Goal: Browse casually

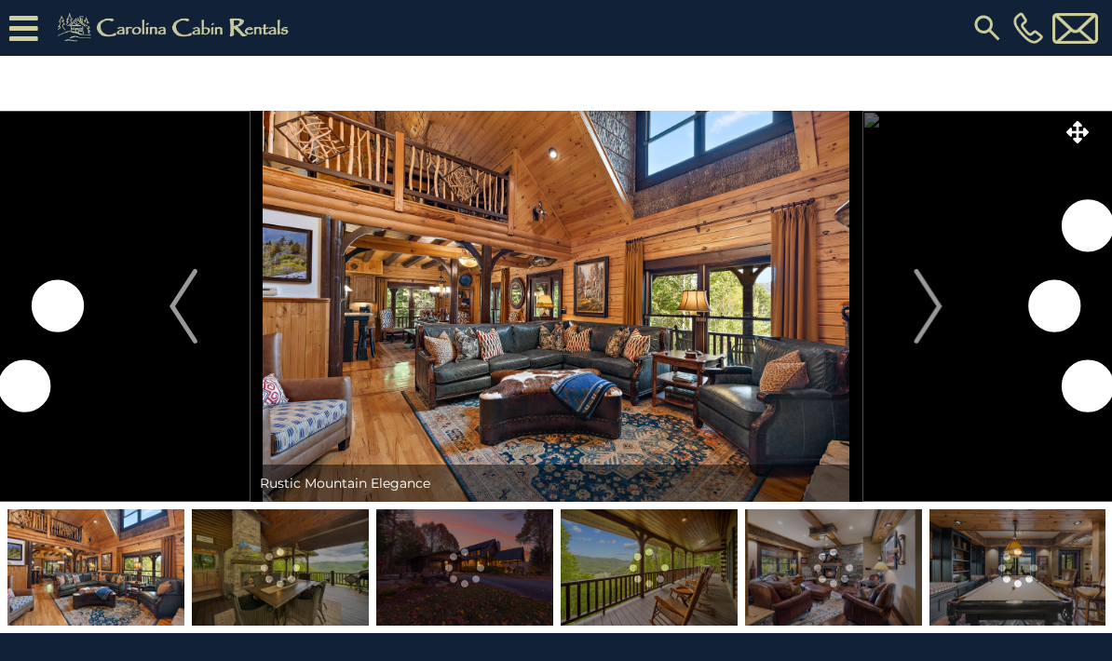
click at [1076, 137] on icon at bounding box center [1077, 132] width 22 height 22
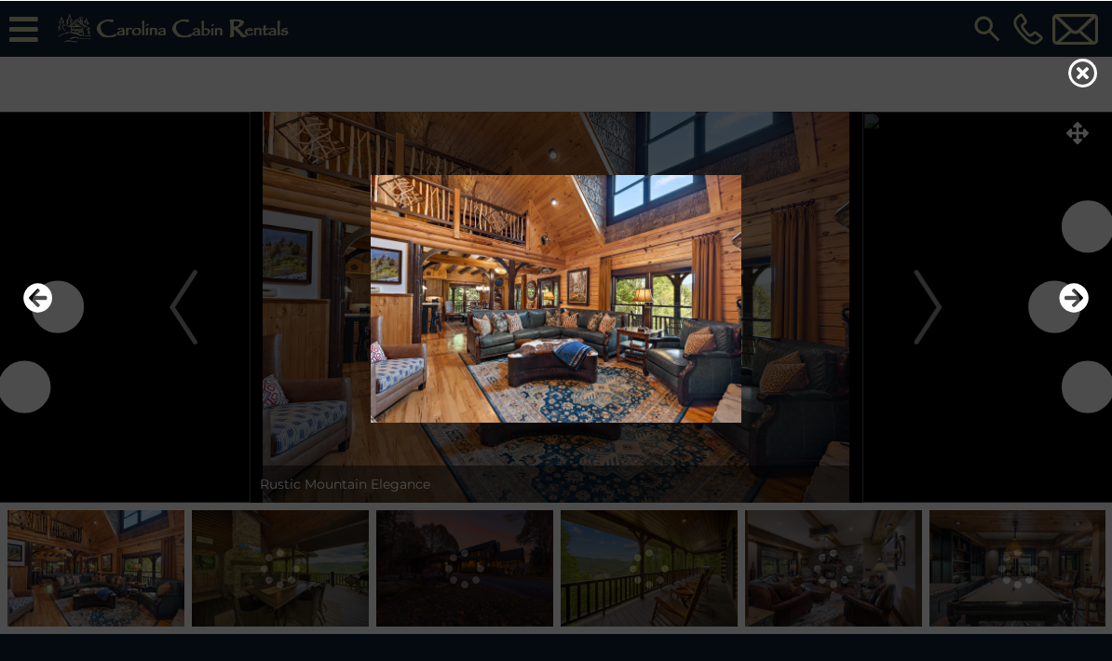
scroll to position [2, 0]
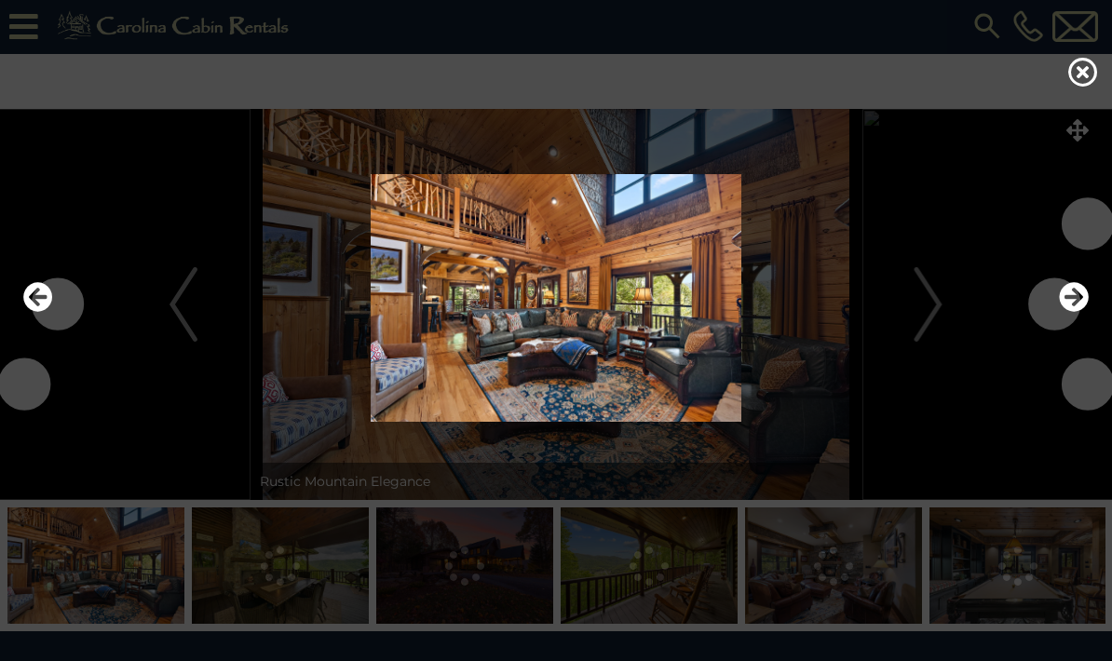
click at [1087, 87] on icon at bounding box center [1083, 72] width 30 height 30
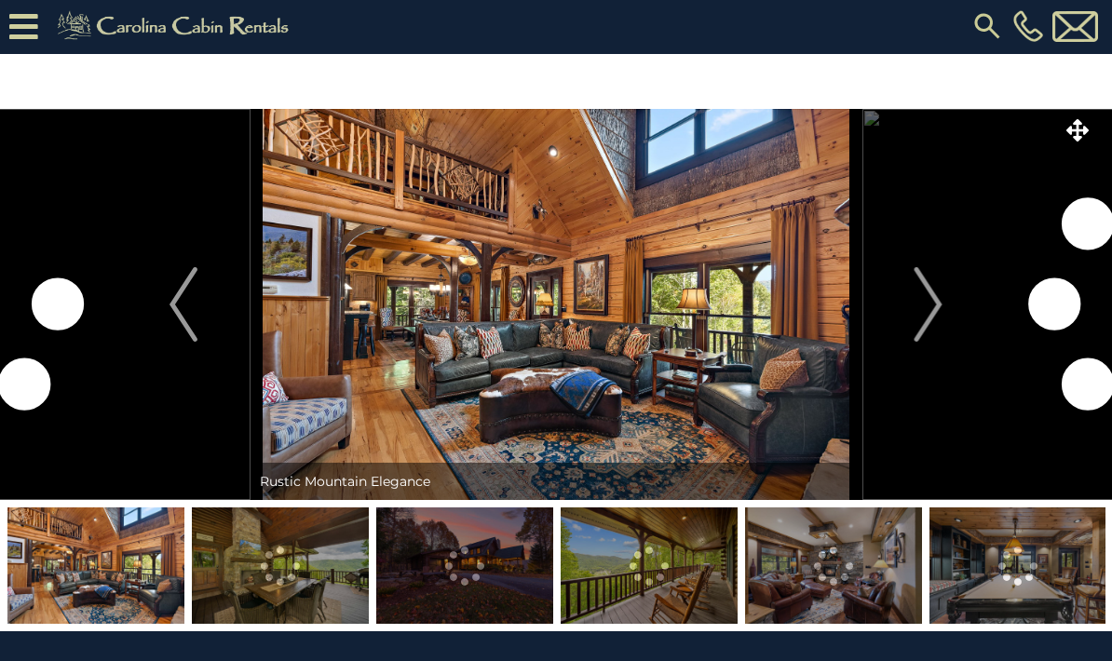
click at [909, 288] on button "Next" at bounding box center [928, 304] width 134 height 391
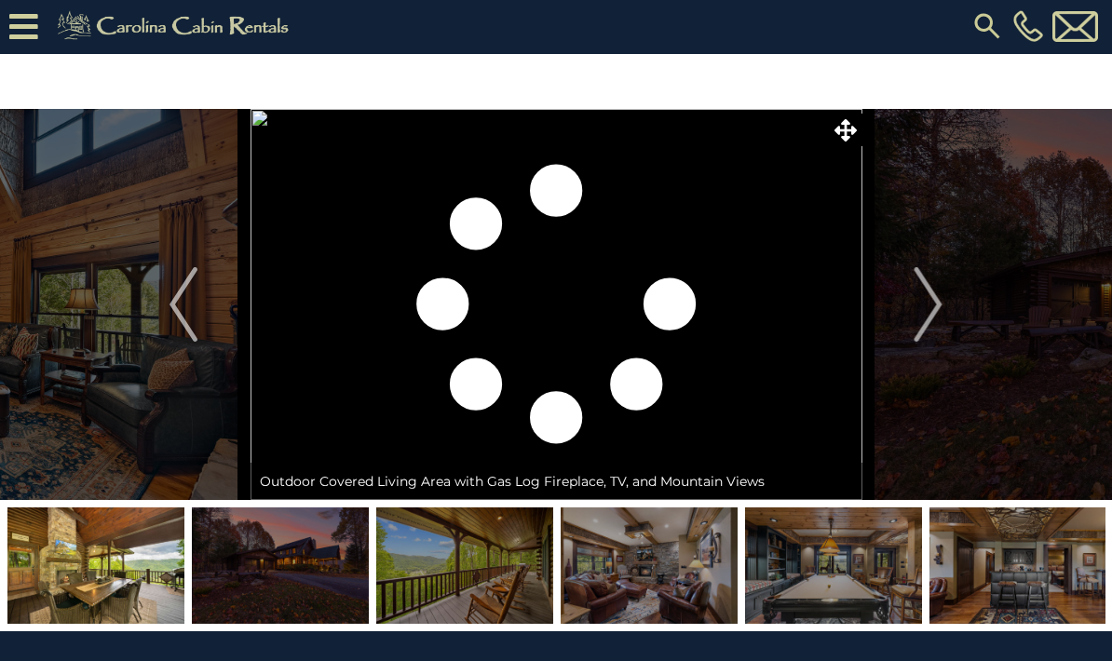
click at [177, 293] on img "Previous" at bounding box center [183, 304] width 28 height 74
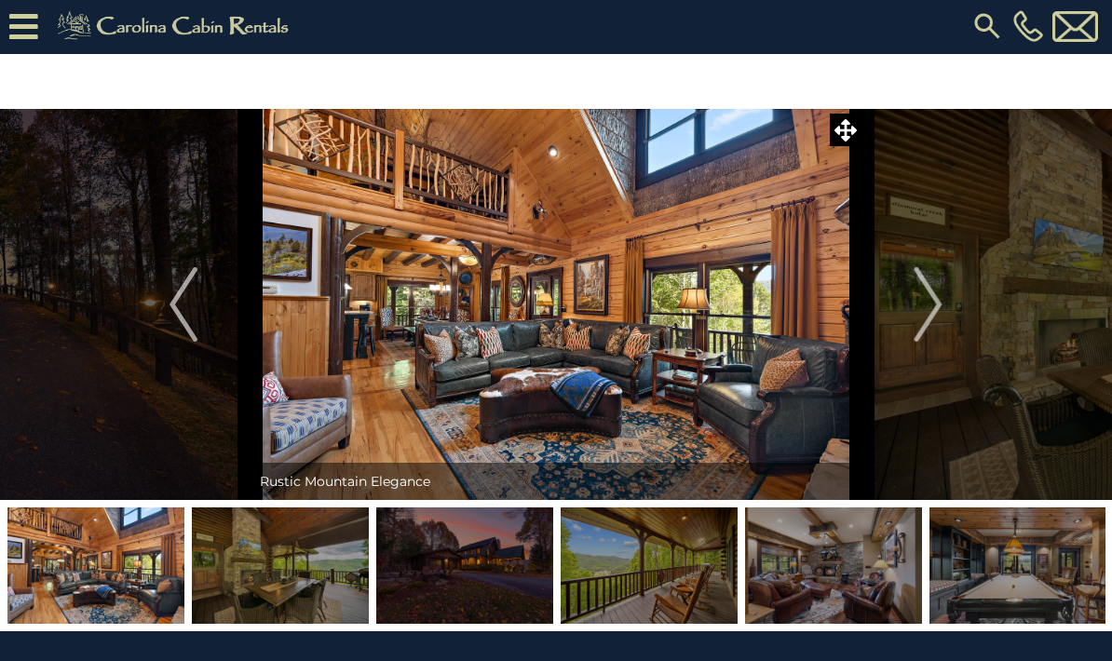
click at [916, 300] on img "Next" at bounding box center [928, 304] width 28 height 74
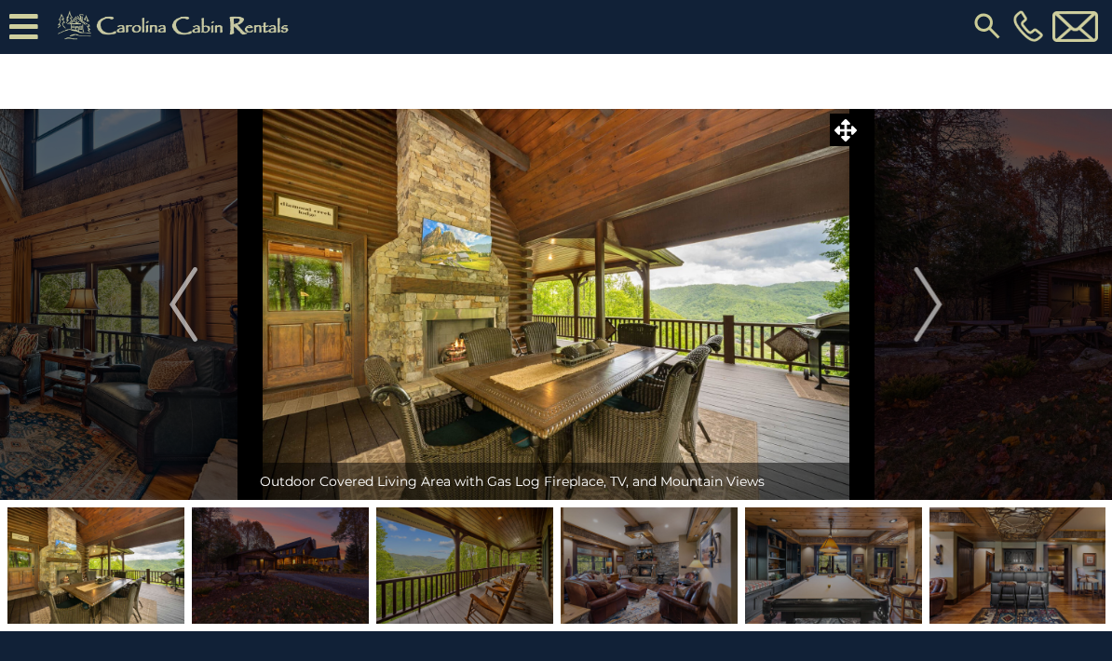
click at [937, 275] on img "Next" at bounding box center [928, 304] width 28 height 74
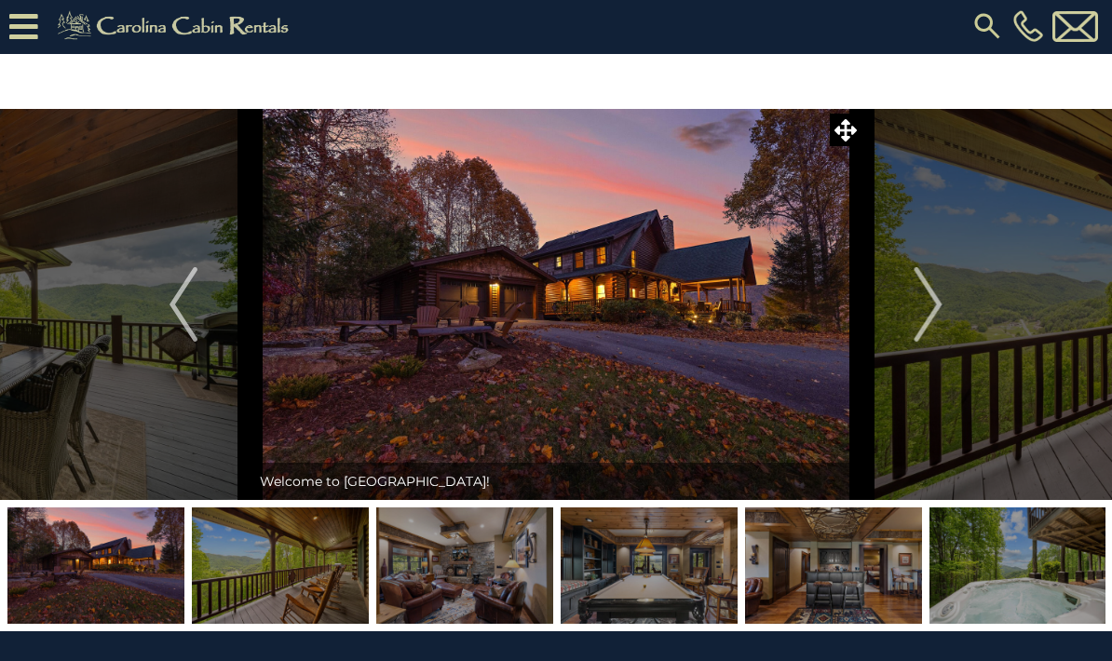
click at [927, 295] on img "Next" at bounding box center [928, 304] width 28 height 74
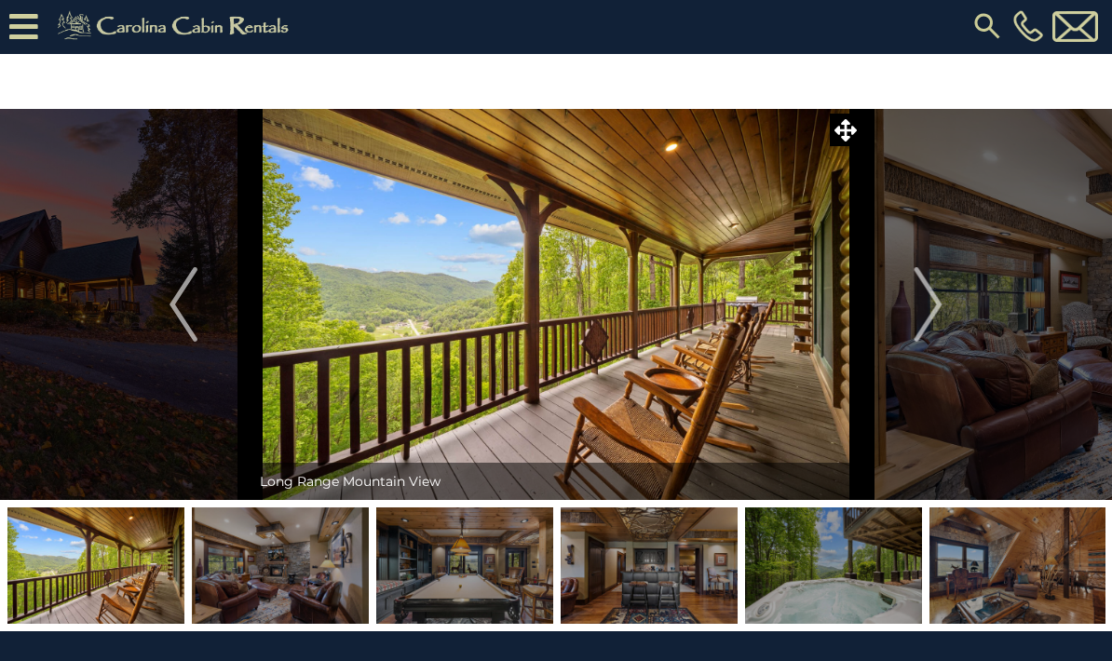
click at [916, 283] on img "Next" at bounding box center [928, 304] width 28 height 74
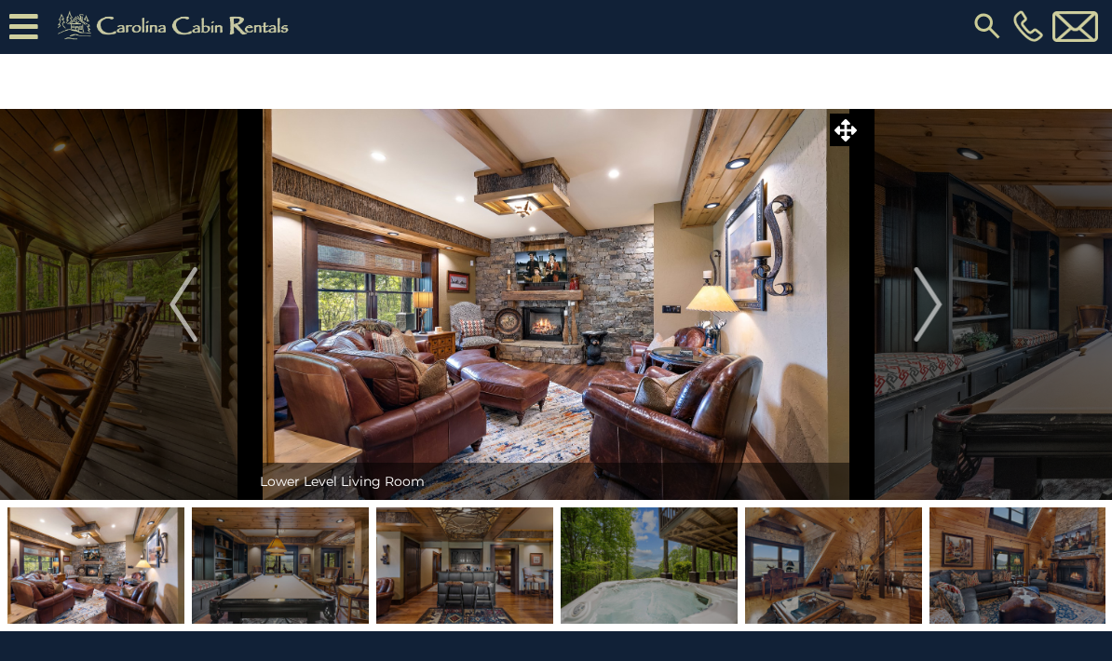
click at [921, 263] on button "Next" at bounding box center [928, 304] width 134 height 391
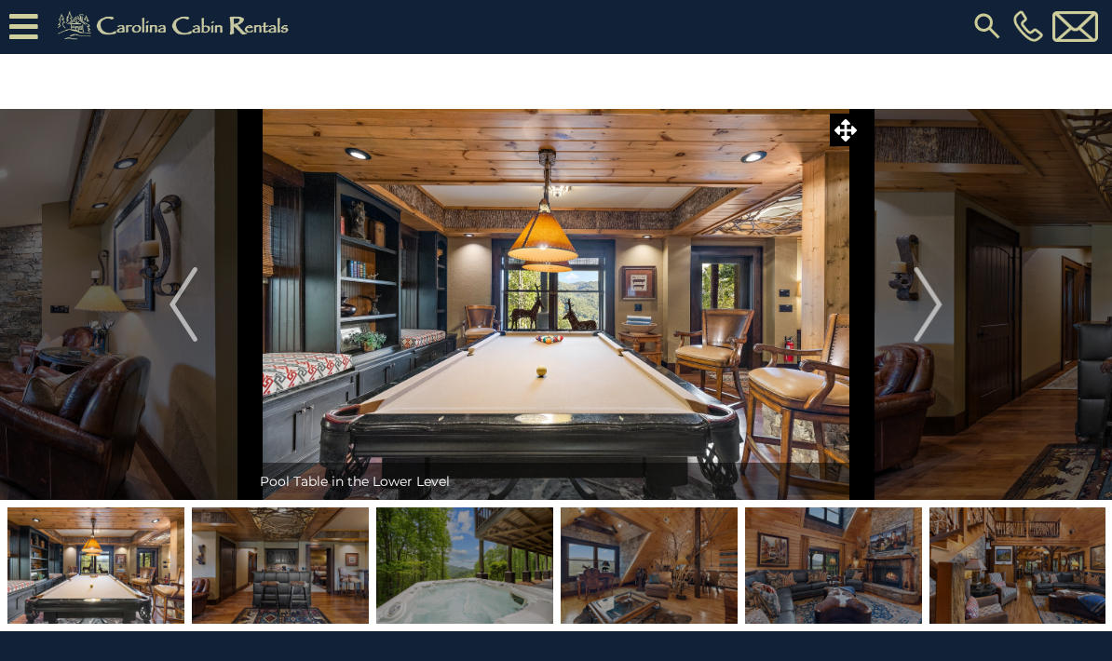
click at [925, 289] on img "Next" at bounding box center [928, 304] width 28 height 74
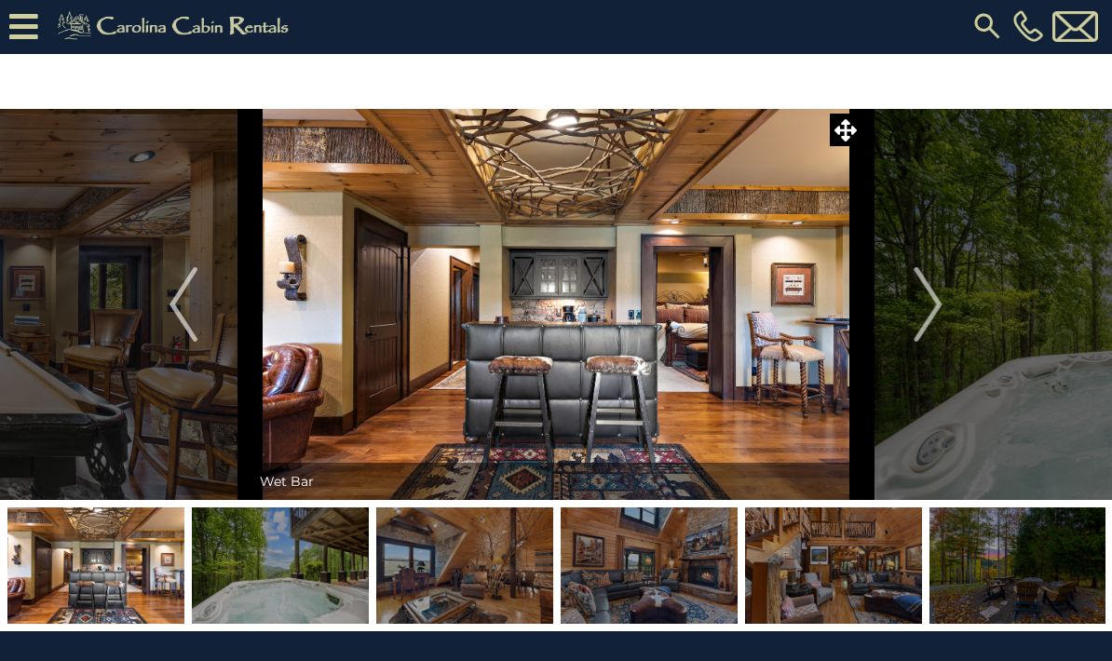
click at [920, 274] on img "Next" at bounding box center [928, 304] width 28 height 74
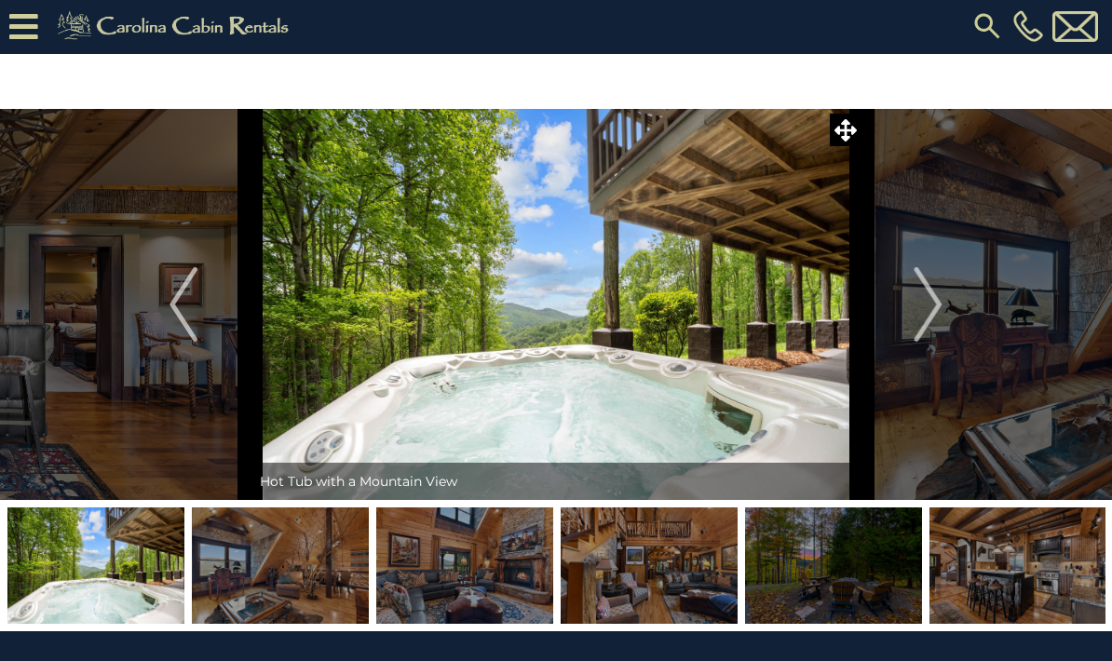
click at [924, 282] on img "Next" at bounding box center [928, 304] width 28 height 74
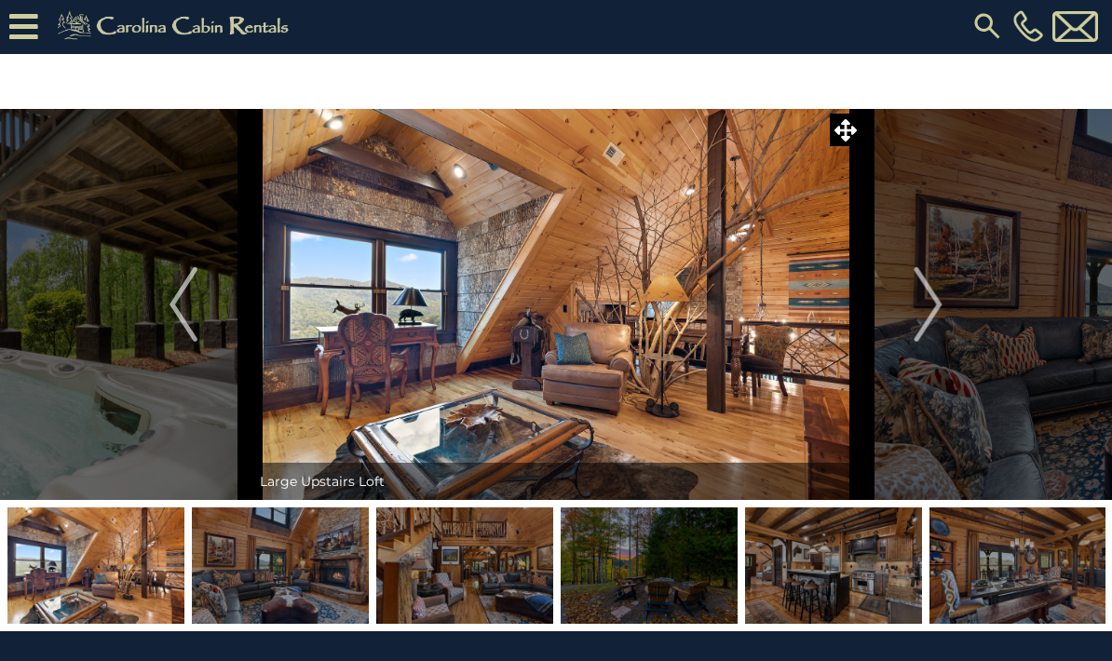
click at [897, 299] on button "Next" at bounding box center [928, 304] width 134 height 391
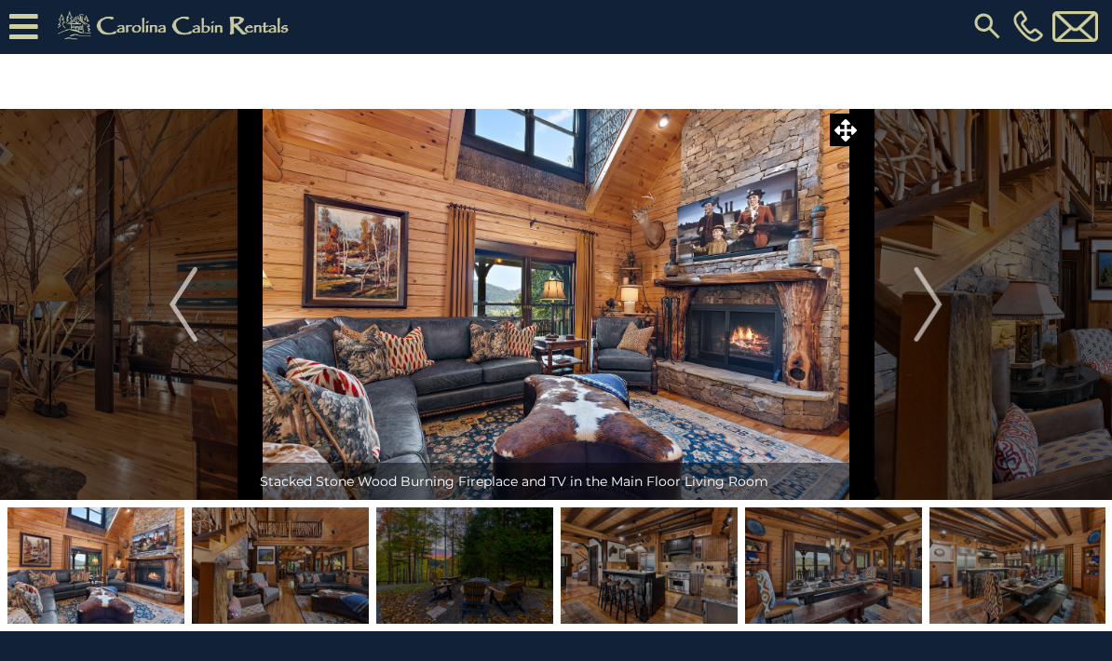
click at [916, 274] on img "Next" at bounding box center [928, 304] width 28 height 74
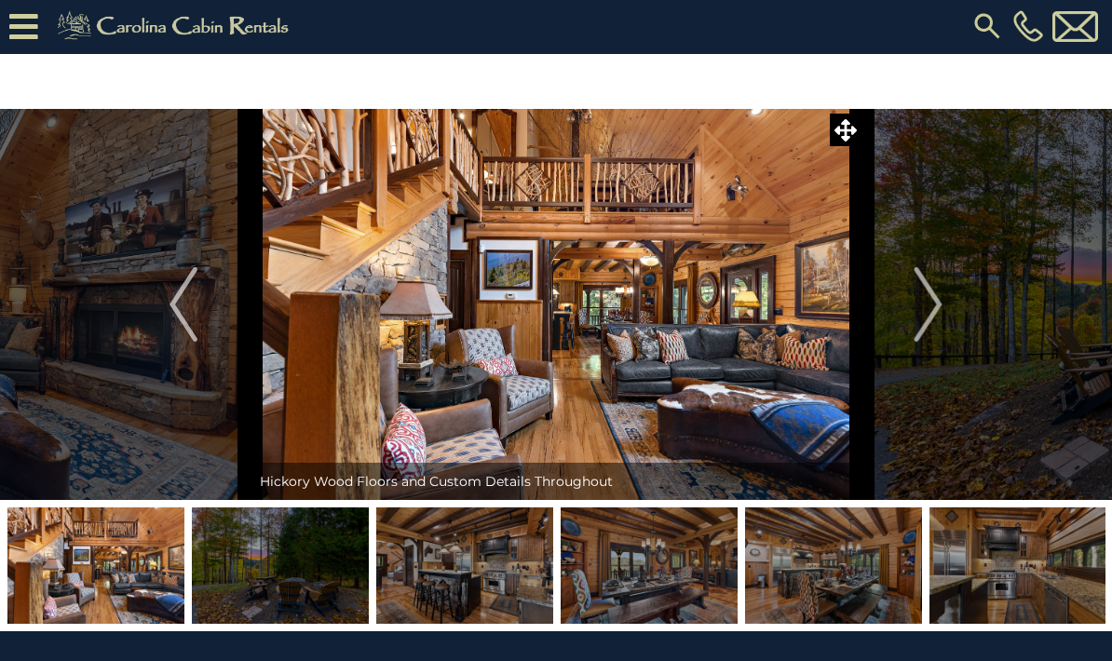
click at [922, 272] on img "Next" at bounding box center [928, 304] width 28 height 74
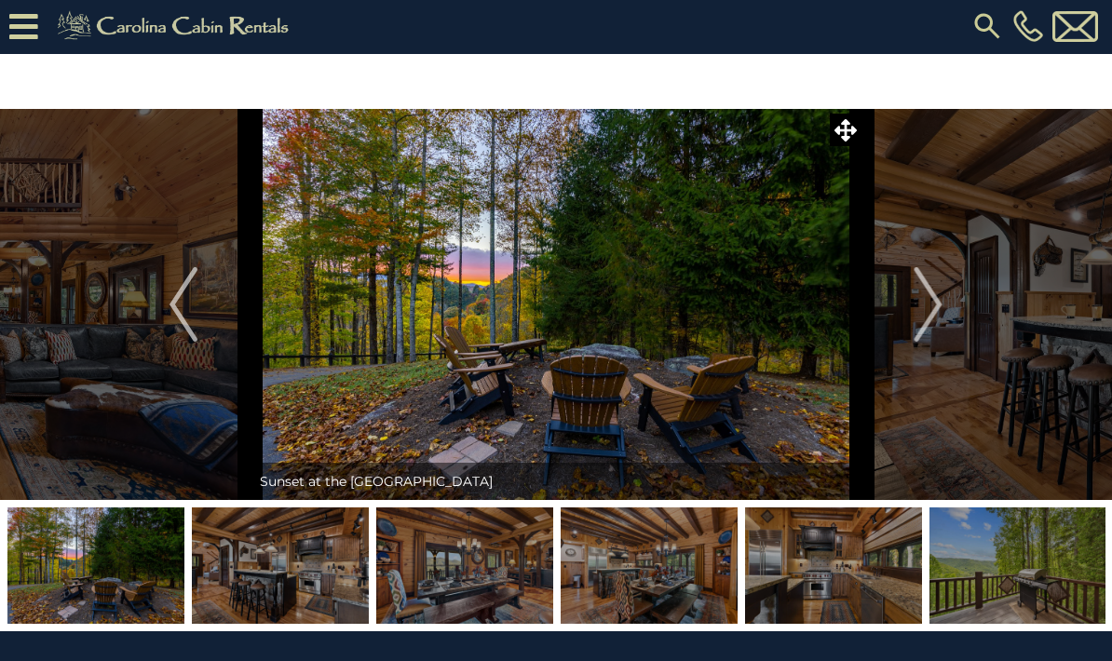
click at [909, 283] on button "Next" at bounding box center [928, 304] width 134 height 391
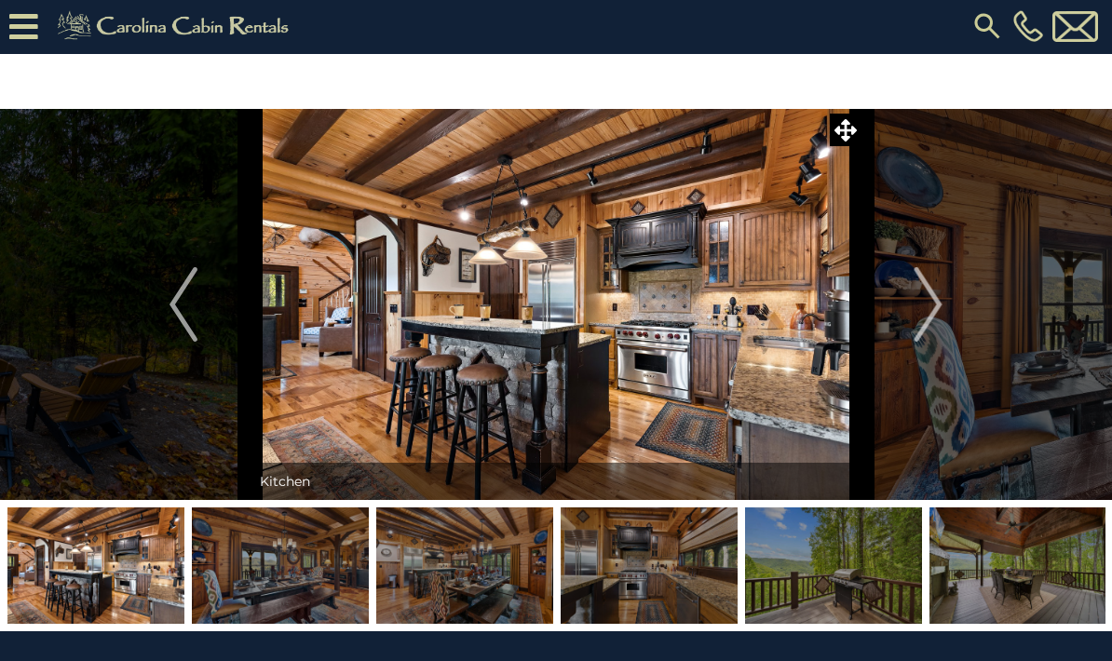
click at [909, 273] on button "Next" at bounding box center [928, 304] width 134 height 391
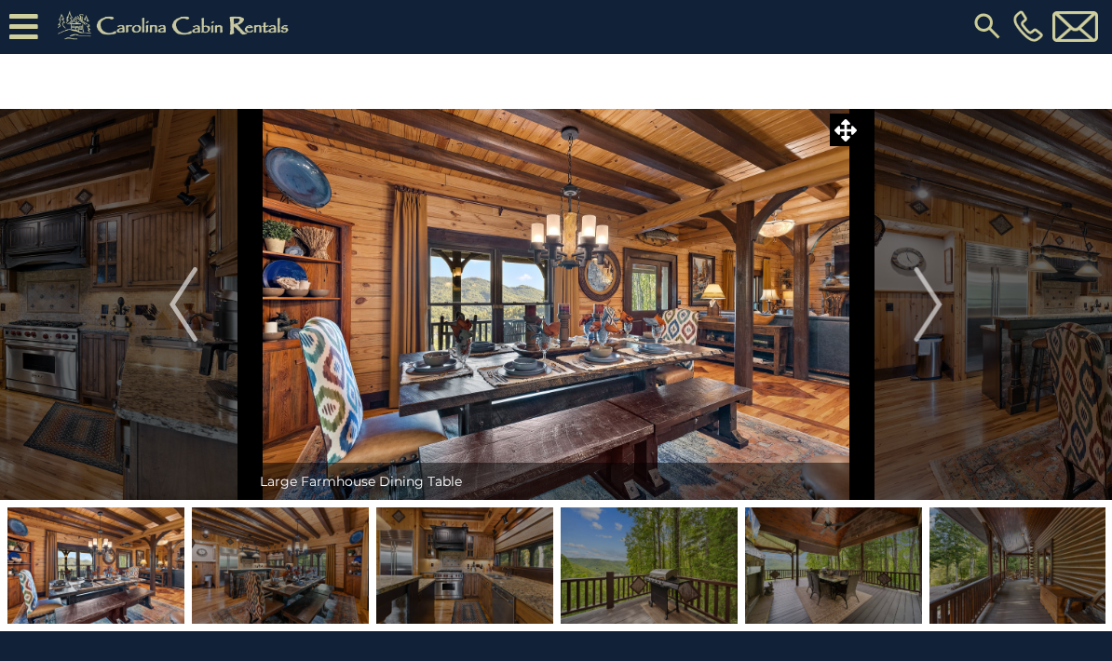
click at [910, 275] on button "Next" at bounding box center [928, 304] width 134 height 391
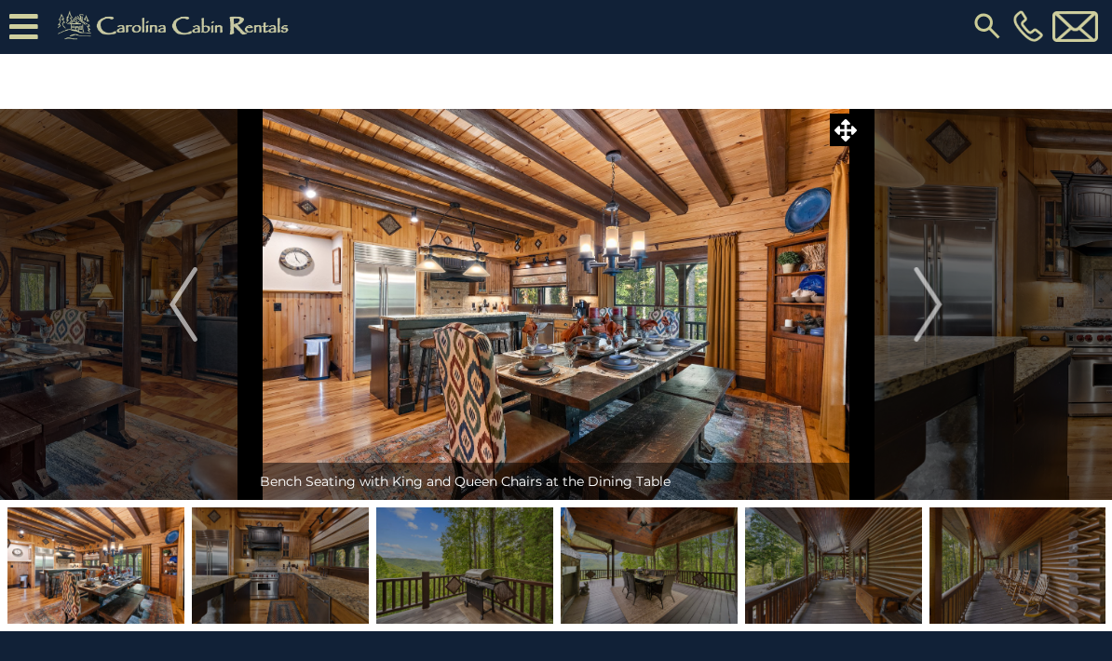
click at [910, 273] on button "Next" at bounding box center [928, 304] width 134 height 391
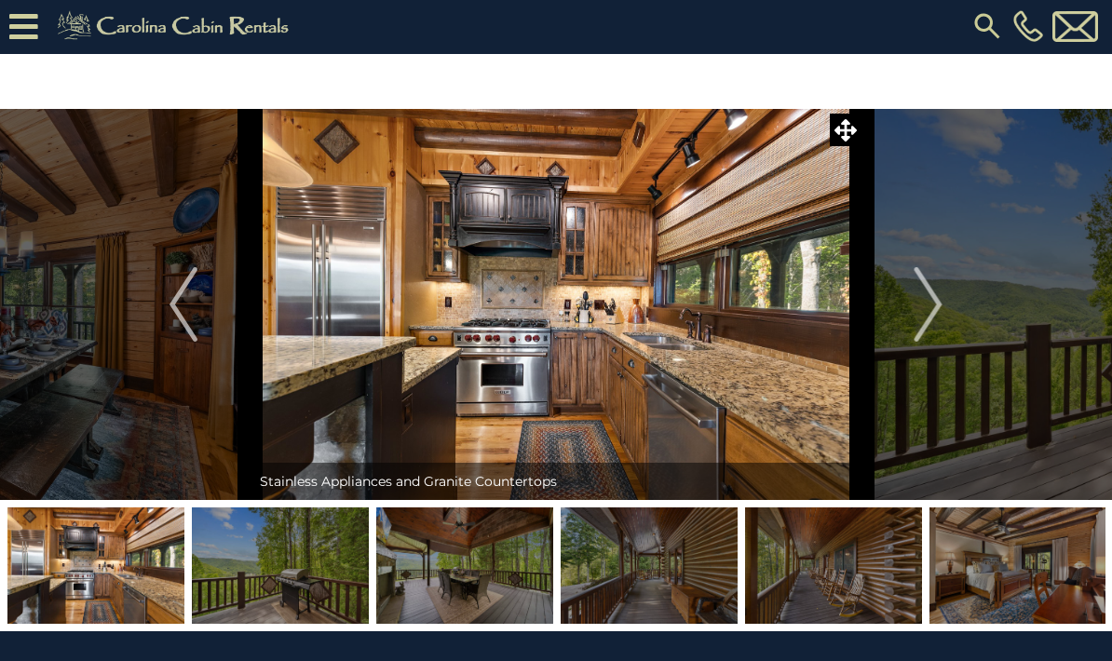
click at [920, 275] on img "Next" at bounding box center [928, 304] width 28 height 74
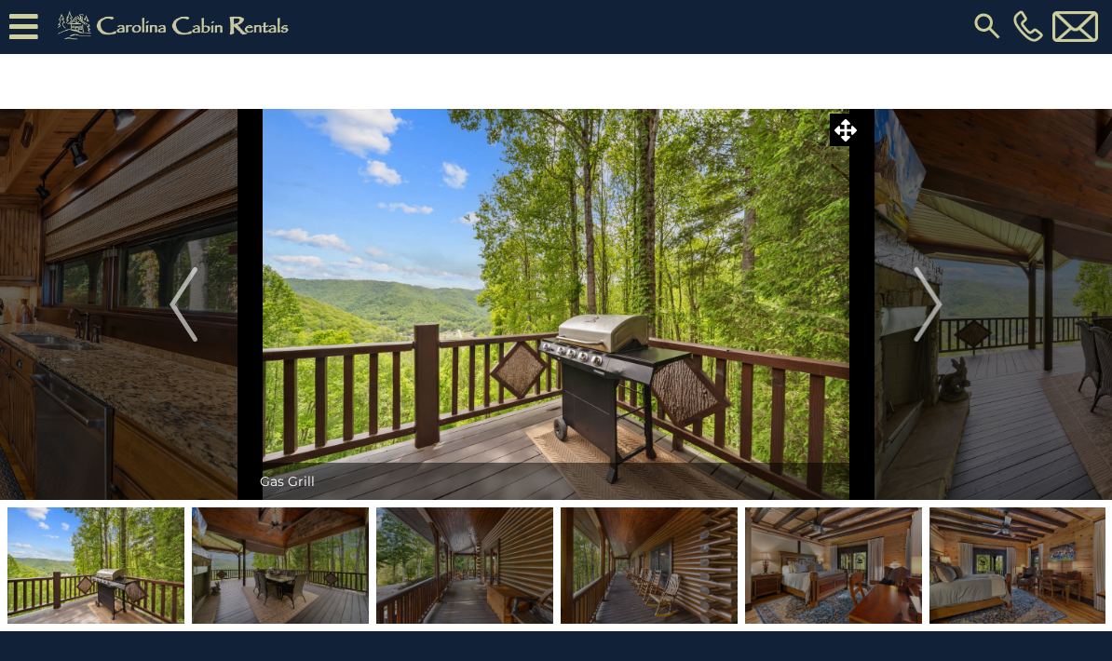
click at [921, 286] on img "Next" at bounding box center [928, 304] width 28 height 74
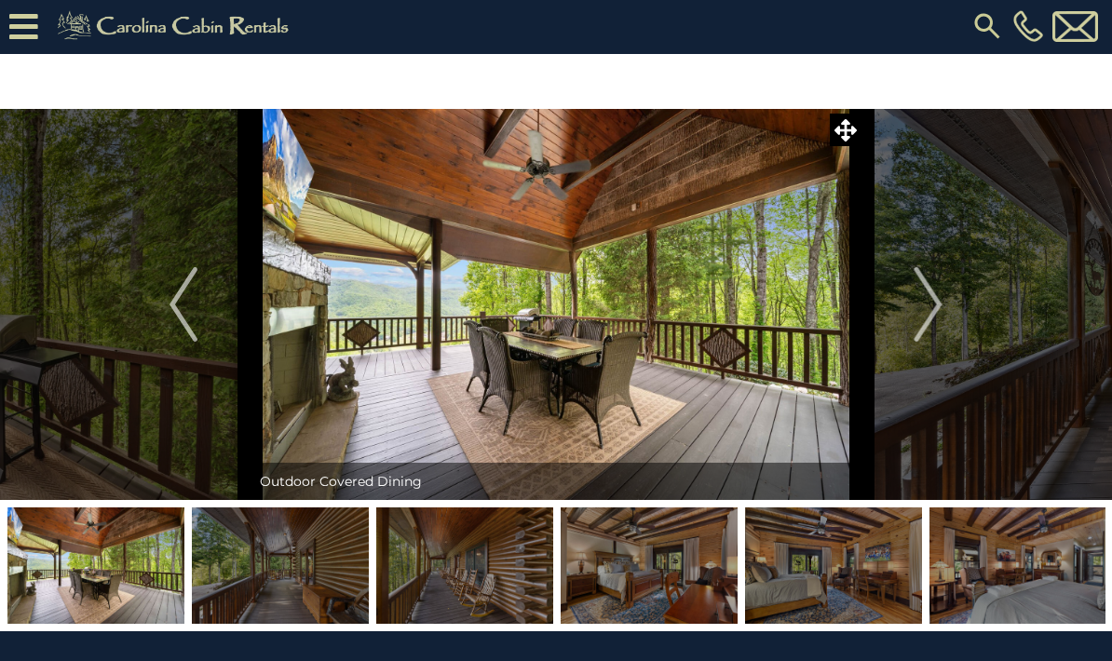
click at [900, 287] on button "Next" at bounding box center [928, 304] width 134 height 391
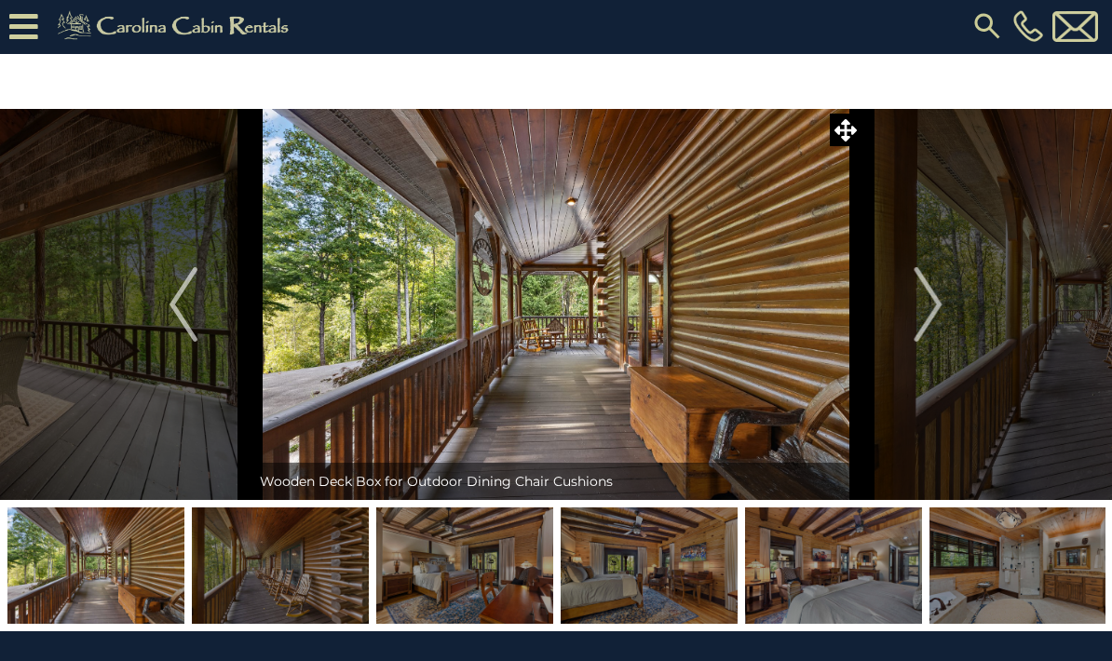
click at [914, 286] on img "Next" at bounding box center [928, 304] width 28 height 74
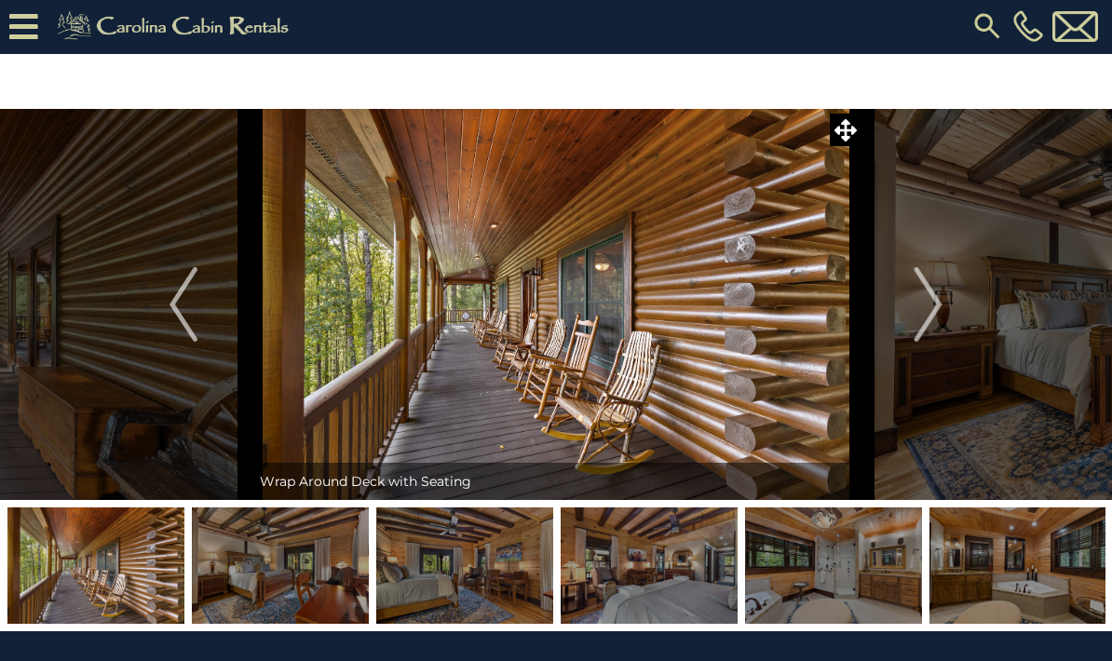
click at [927, 270] on img "Next" at bounding box center [928, 304] width 28 height 74
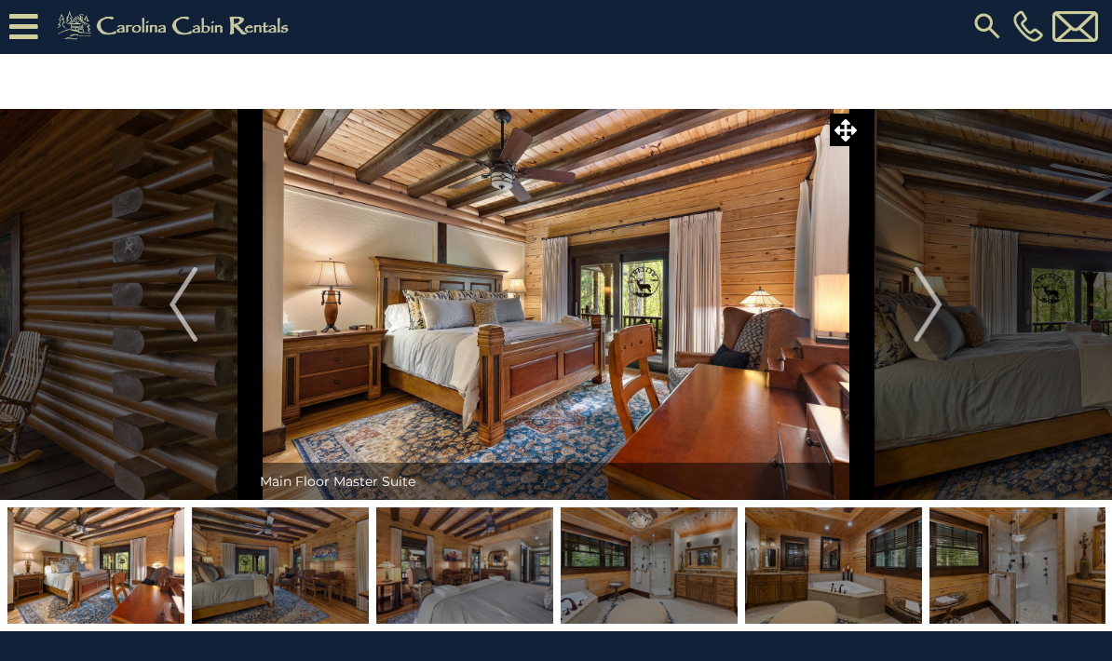
click at [916, 283] on img "Next" at bounding box center [928, 304] width 28 height 74
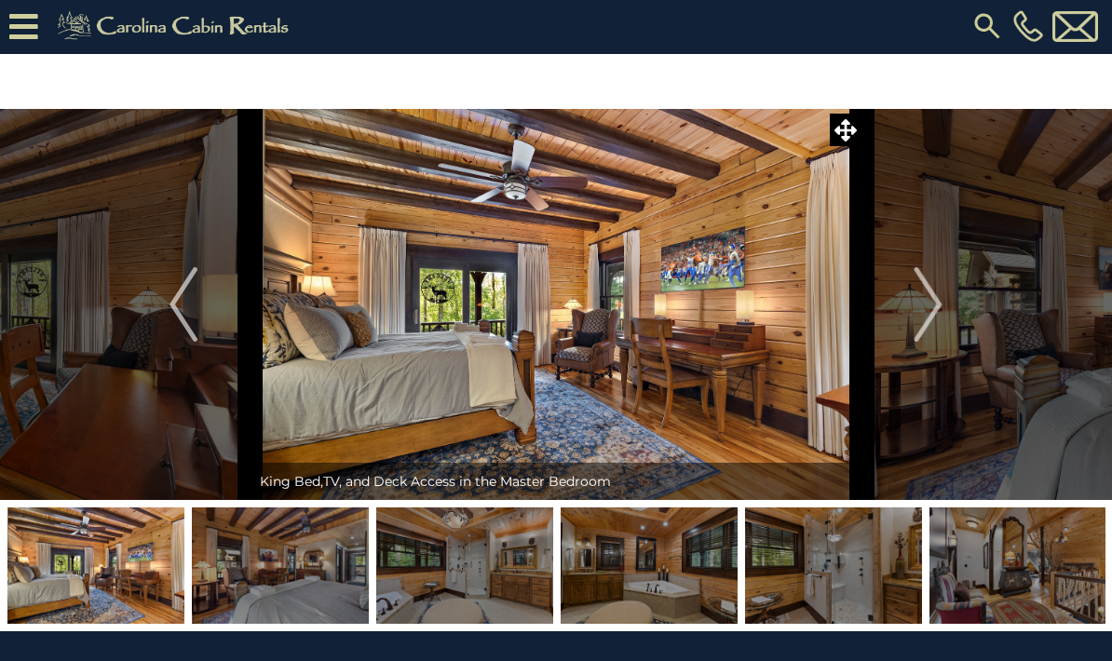
click at [918, 286] on img "Next" at bounding box center [928, 304] width 28 height 74
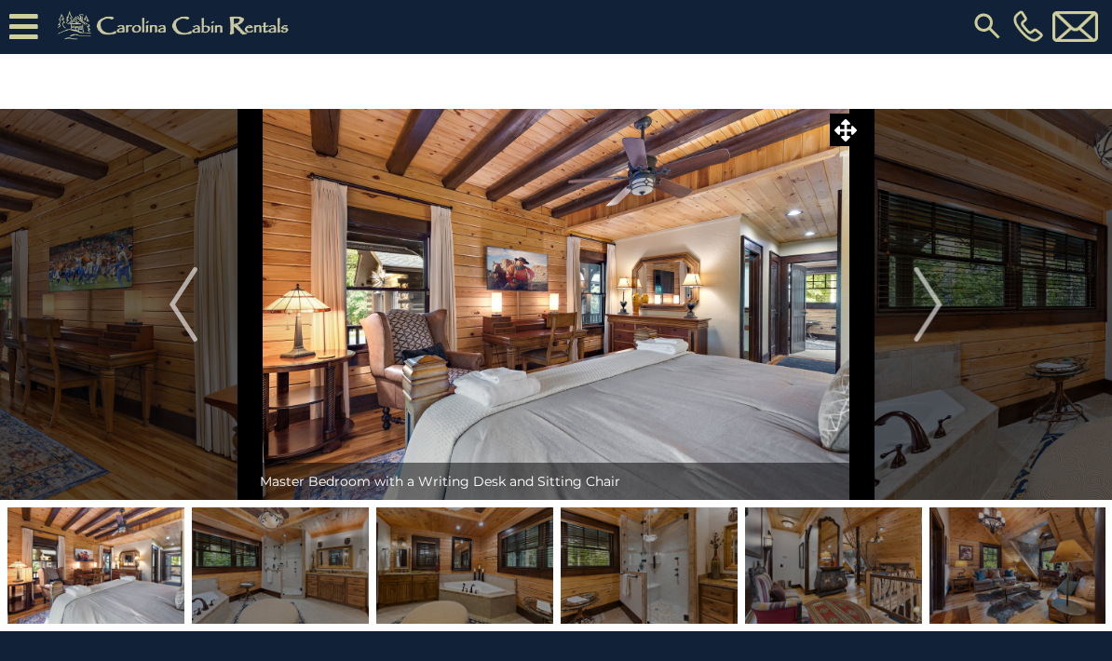
click at [908, 290] on button "Next" at bounding box center [928, 304] width 134 height 391
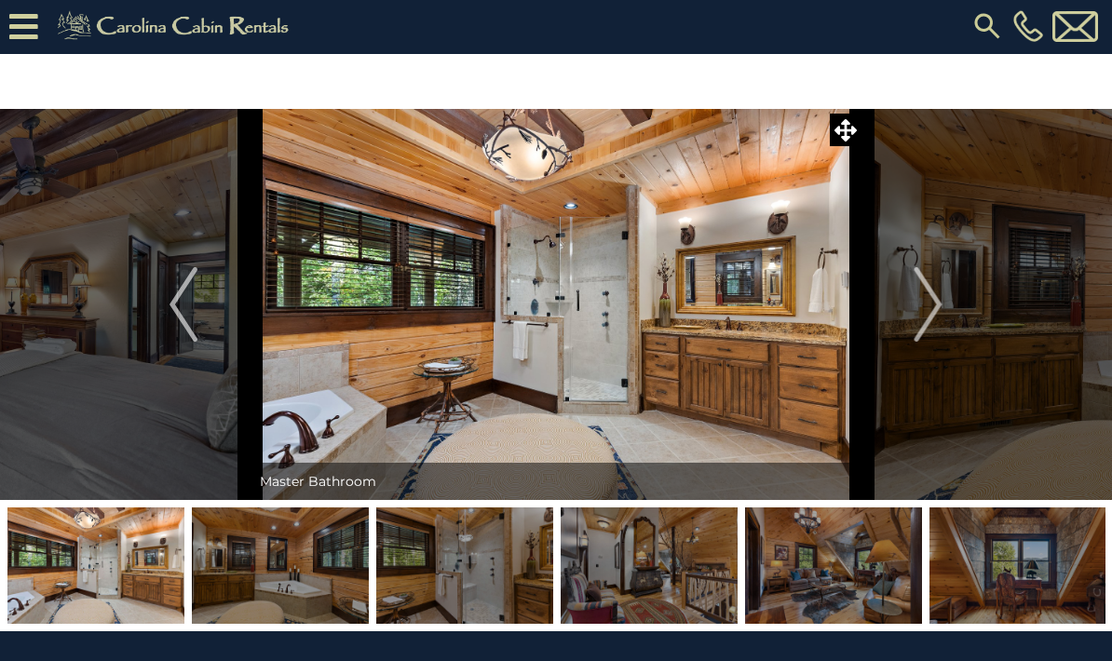
click at [909, 289] on button "Next" at bounding box center [928, 304] width 134 height 391
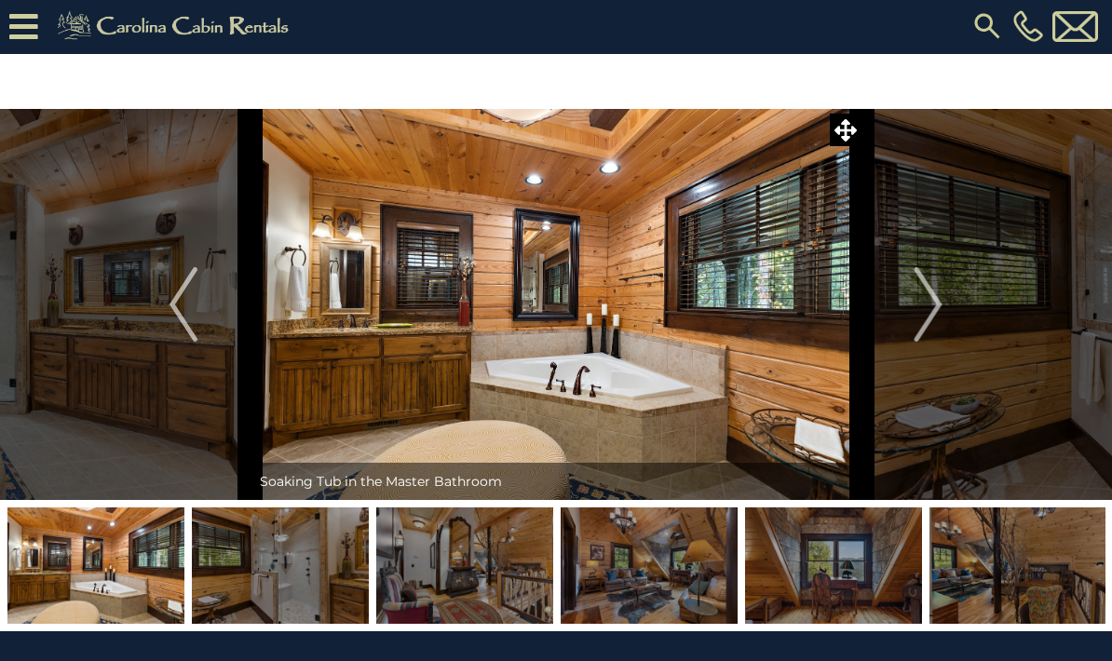
click at [931, 280] on img "Next" at bounding box center [928, 304] width 28 height 74
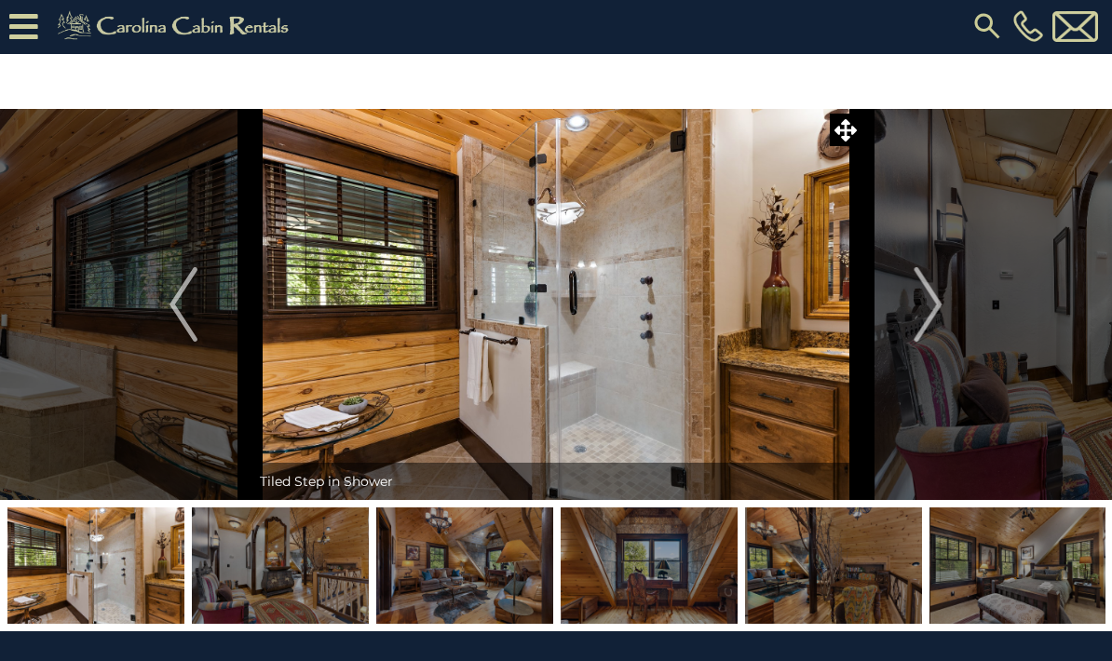
click at [925, 279] on img "Next" at bounding box center [928, 304] width 28 height 74
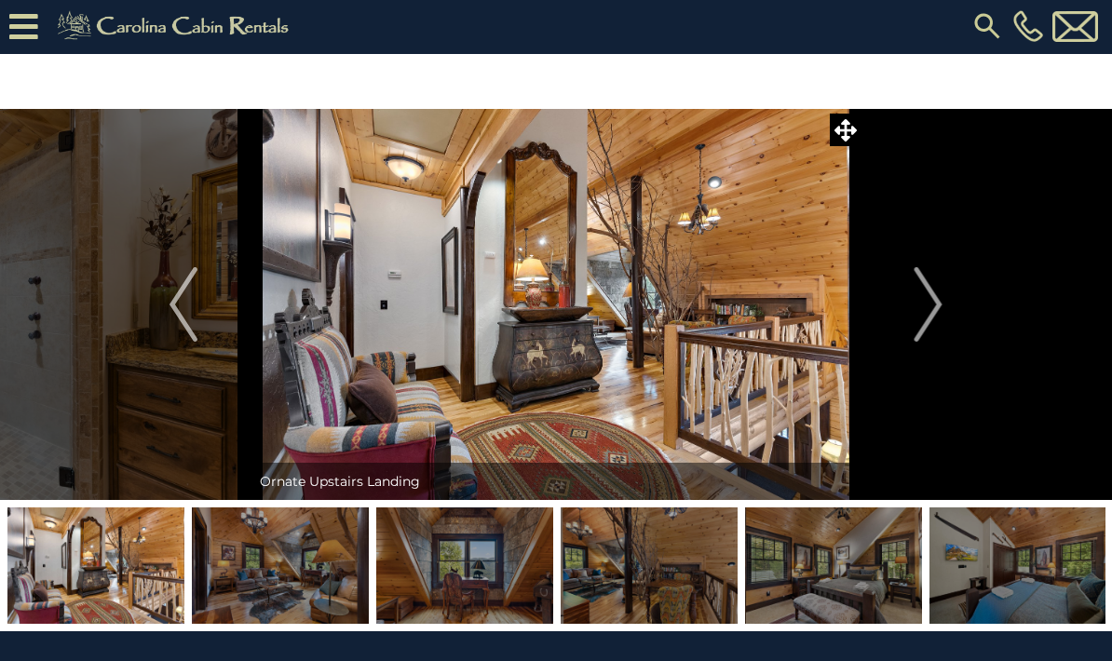
click at [911, 280] on button "Next" at bounding box center [928, 304] width 134 height 391
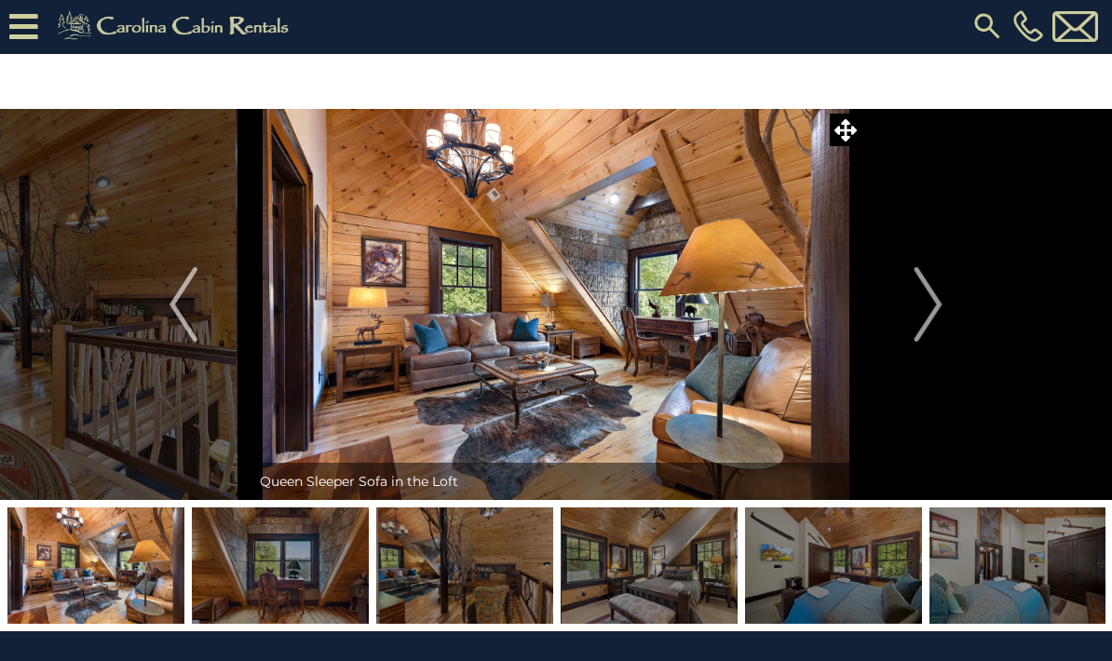
click at [894, 292] on button "Next" at bounding box center [928, 304] width 134 height 391
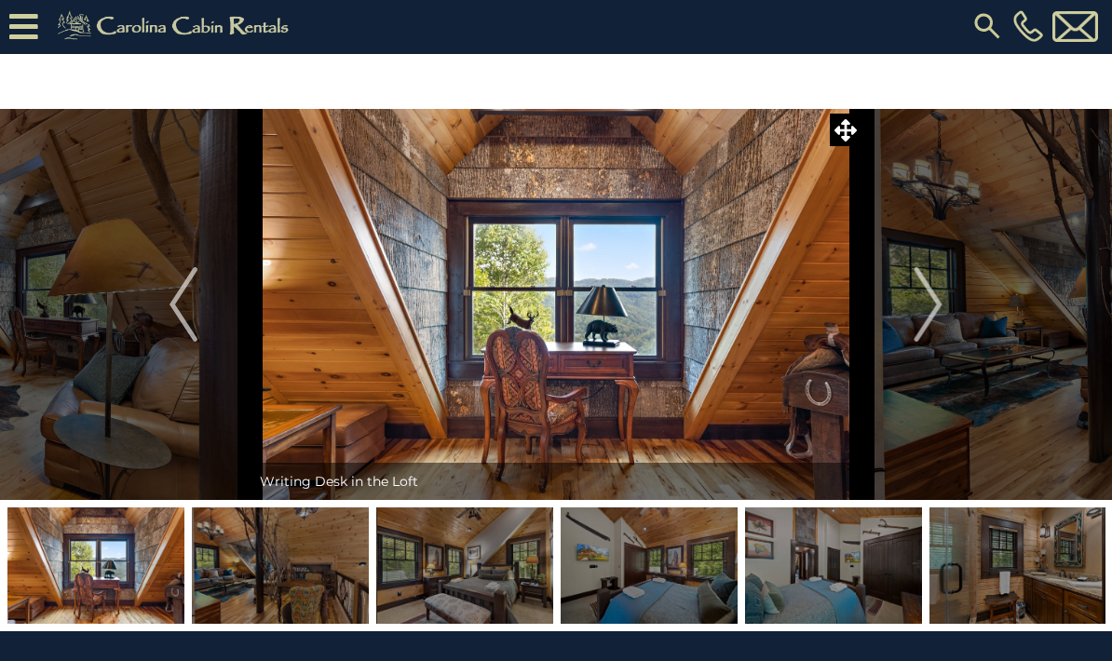
click at [915, 328] on img "Next" at bounding box center [928, 304] width 28 height 74
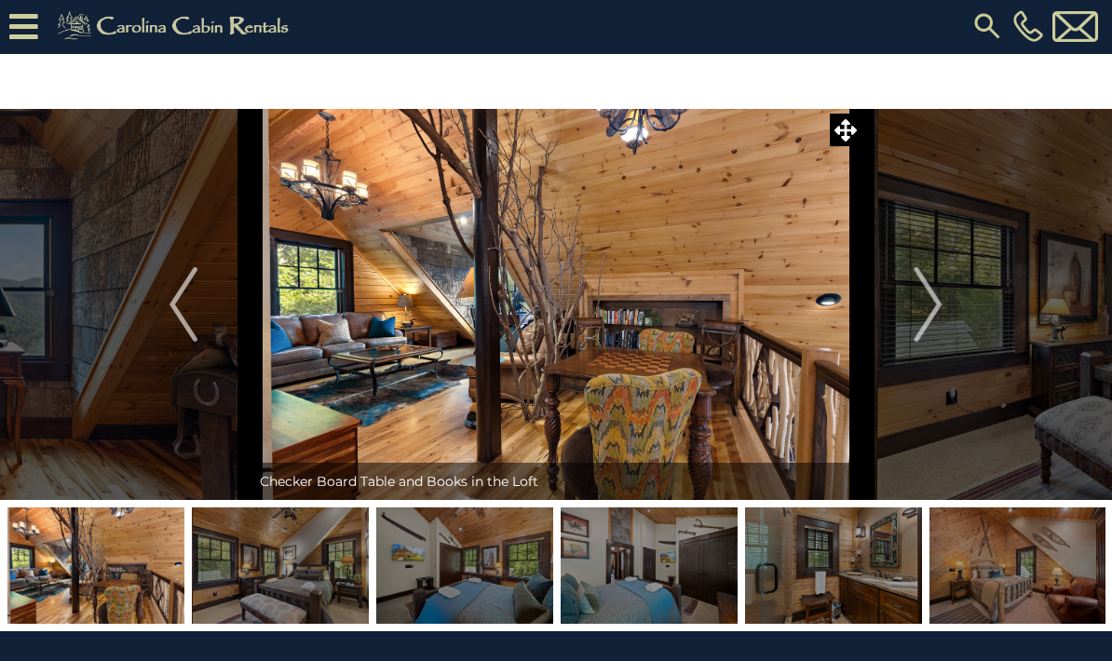
click at [910, 311] on button "Next" at bounding box center [928, 304] width 134 height 391
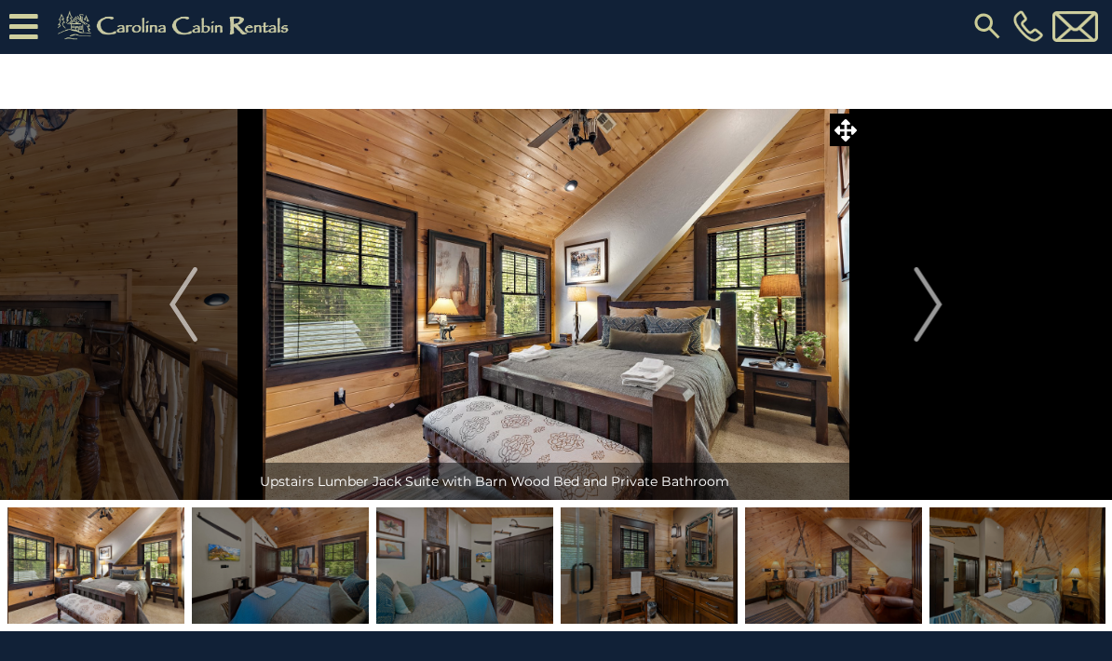
click at [900, 304] on button "Next" at bounding box center [928, 304] width 134 height 391
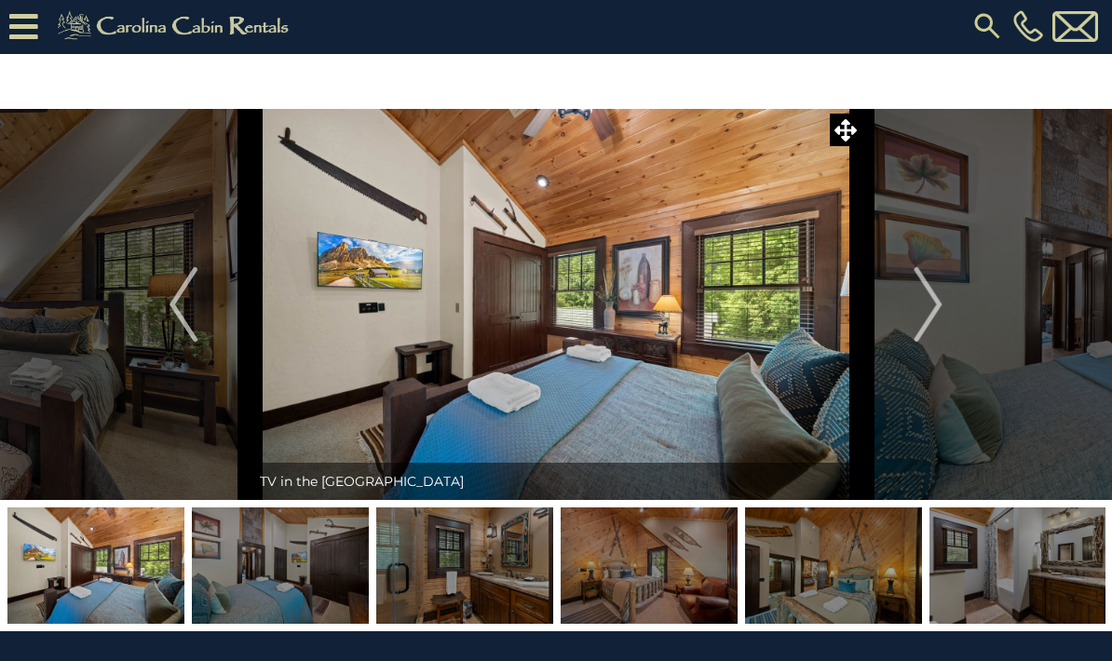
click at [923, 293] on img "Next" at bounding box center [928, 304] width 28 height 74
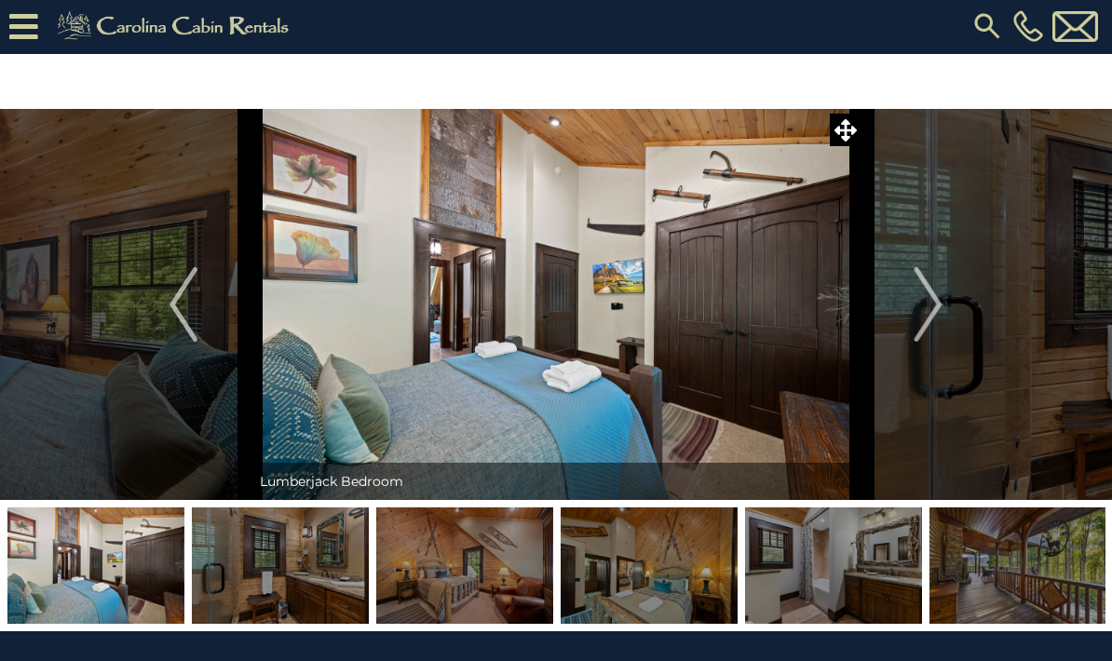
click at [905, 278] on button "Next" at bounding box center [928, 304] width 134 height 391
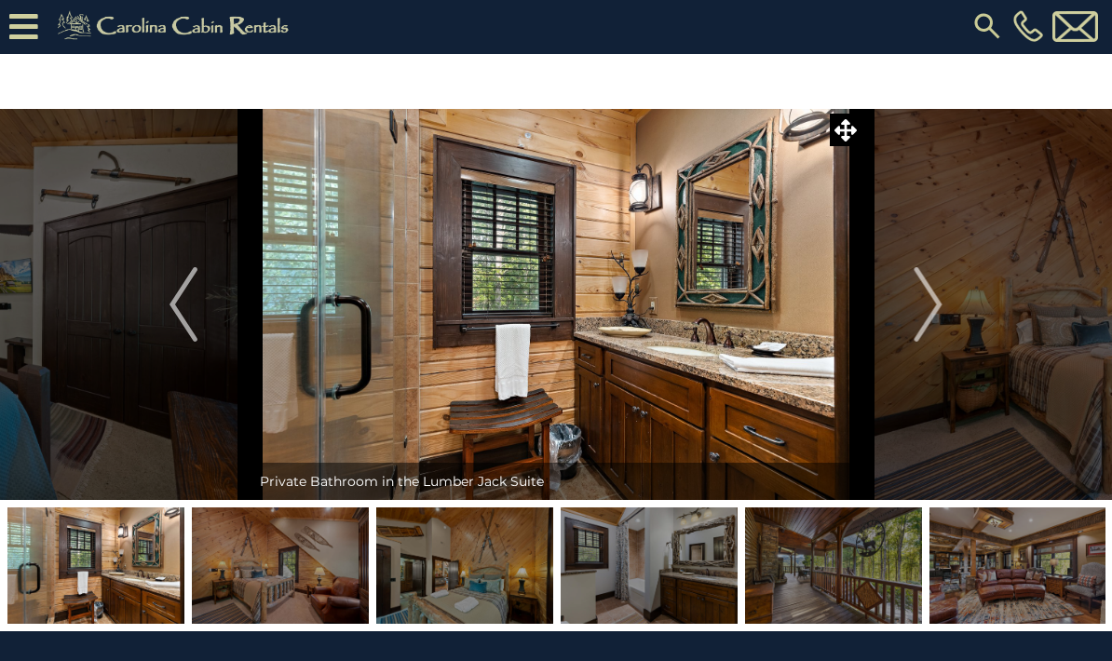
click at [890, 297] on button "Next" at bounding box center [928, 304] width 134 height 391
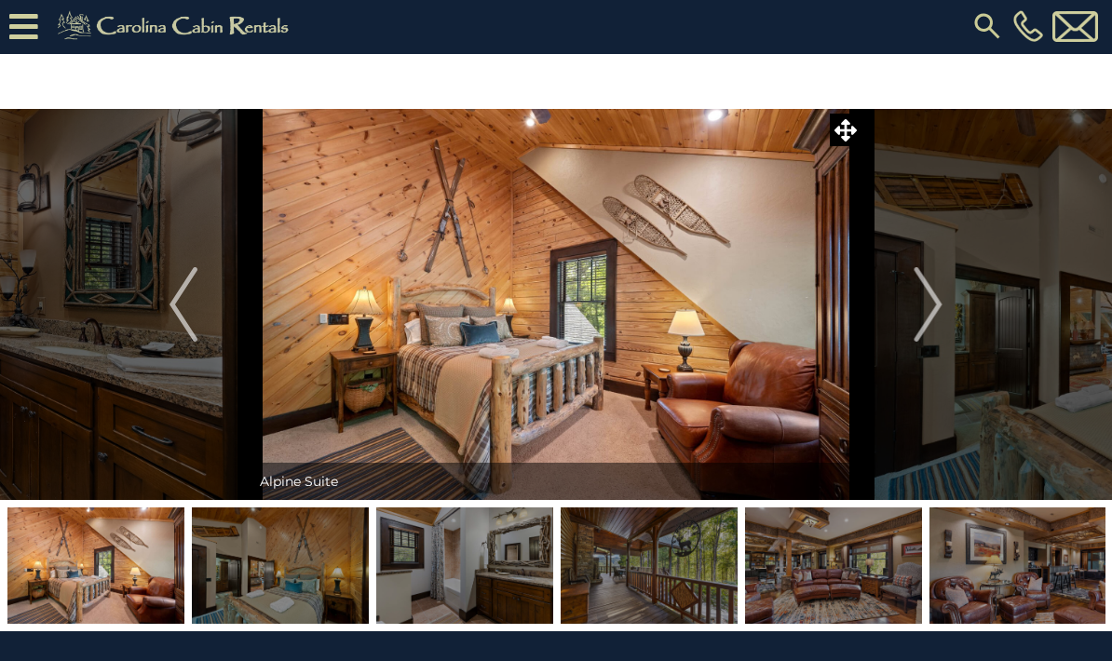
click at [905, 277] on button "Next" at bounding box center [928, 304] width 134 height 391
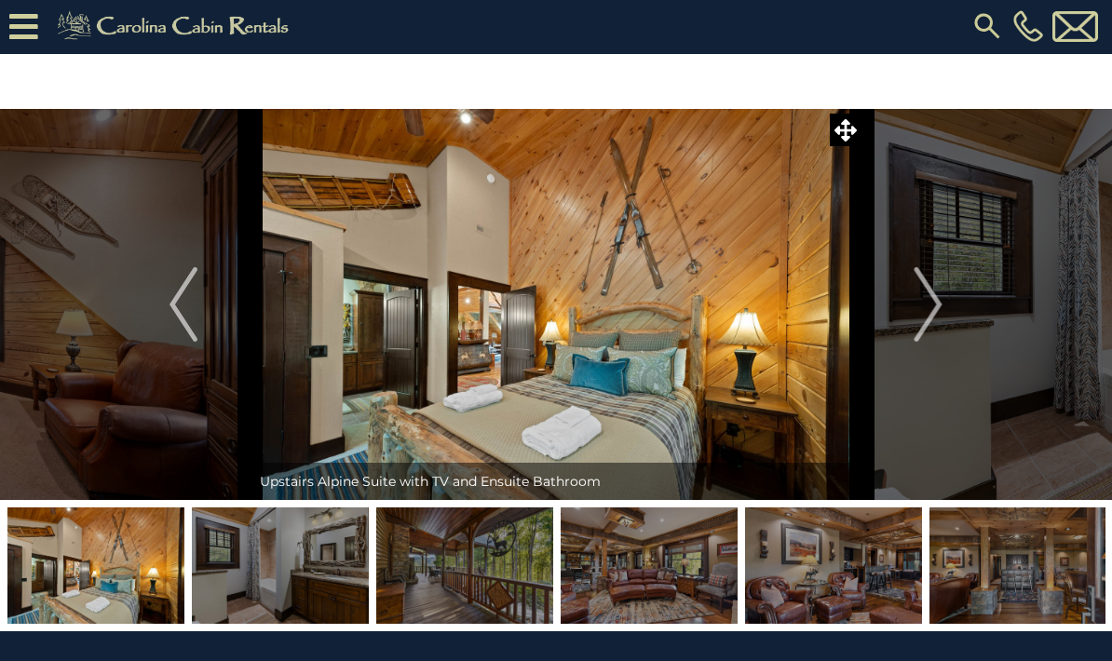
click at [916, 288] on img "Next" at bounding box center [928, 304] width 28 height 74
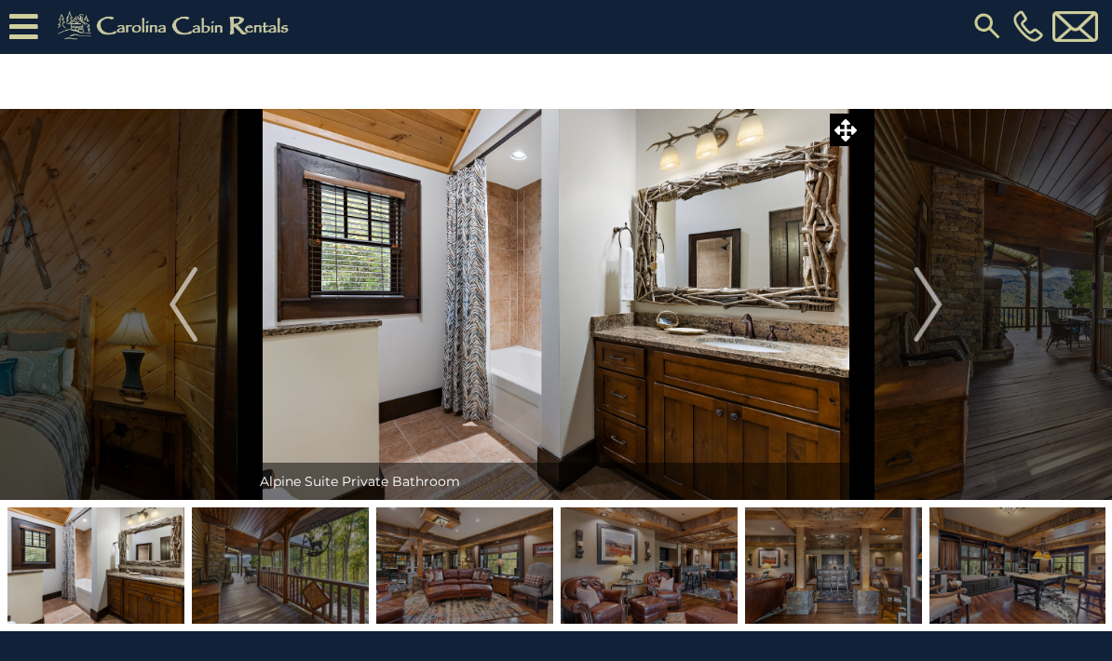
click at [906, 299] on button "Next" at bounding box center [928, 304] width 134 height 391
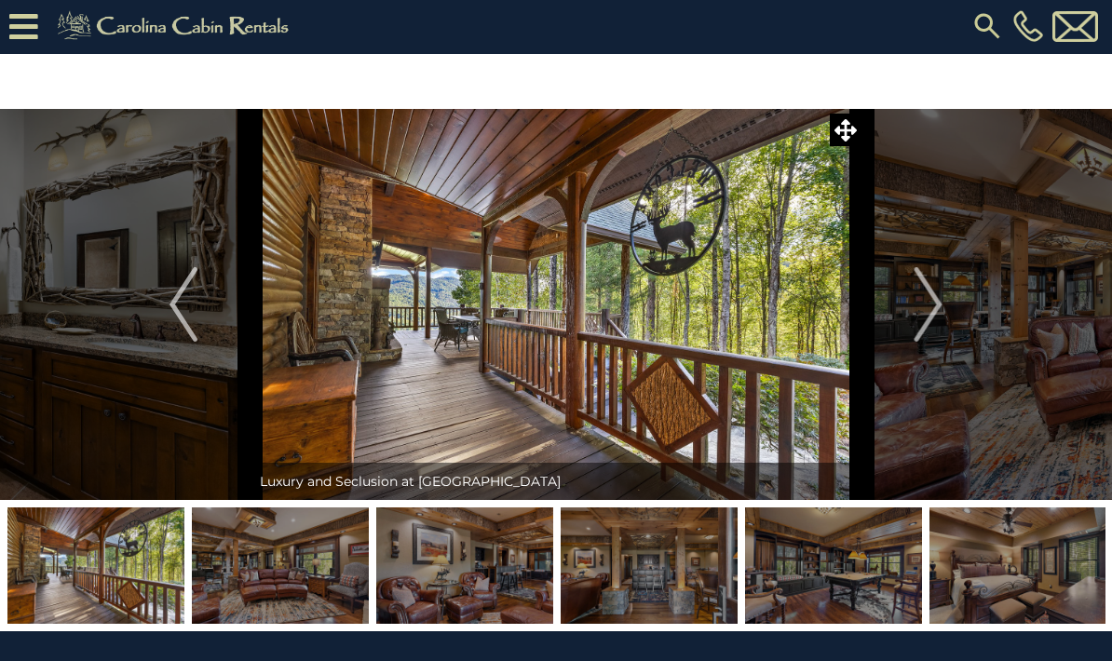
click at [898, 311] on button "Next" at bounding box center [928, 304] width 134 height 391
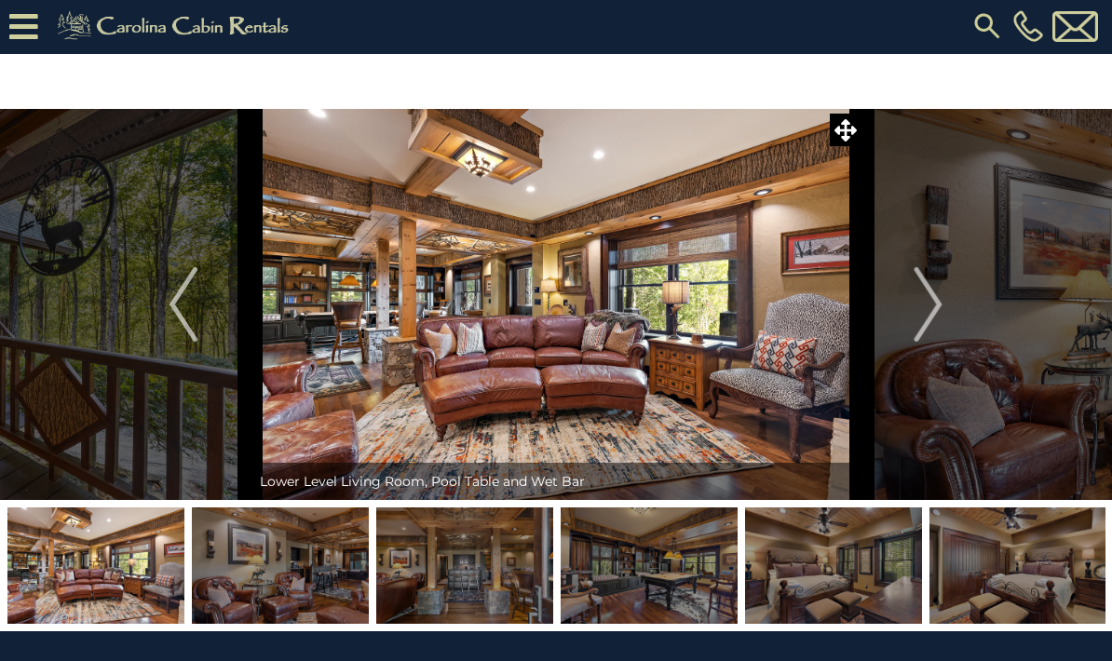
click at [904, 284] on button "Next" at bounding box center [928, 304] width 134 height 391
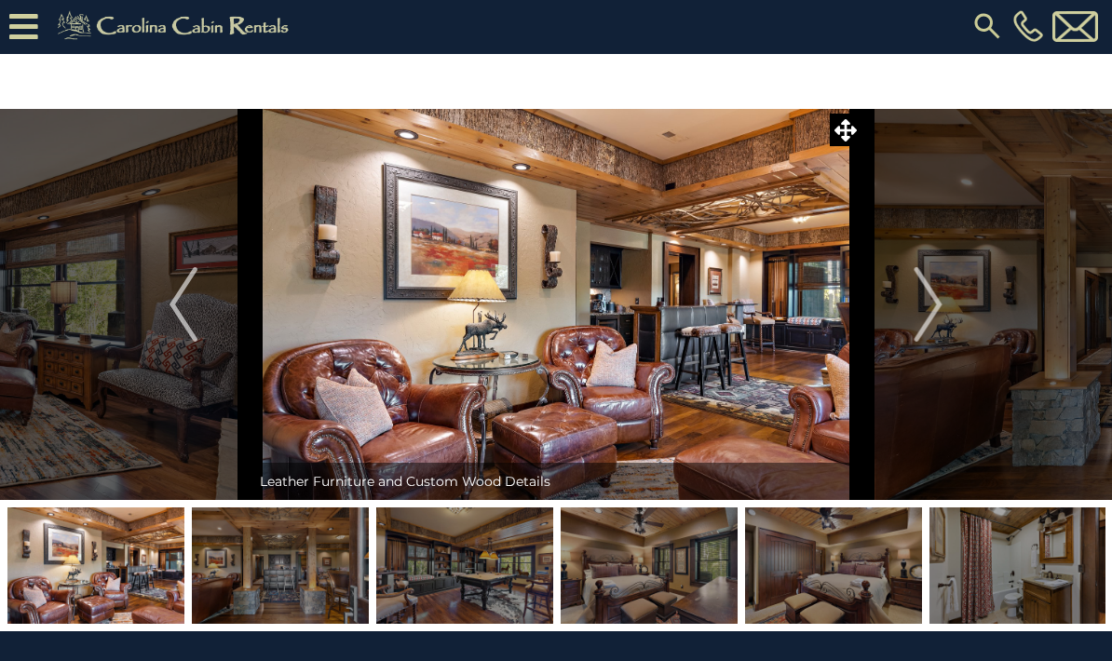
click at [912, 292] on button "Next" at bounding box center [928, 304] width 134 height 391
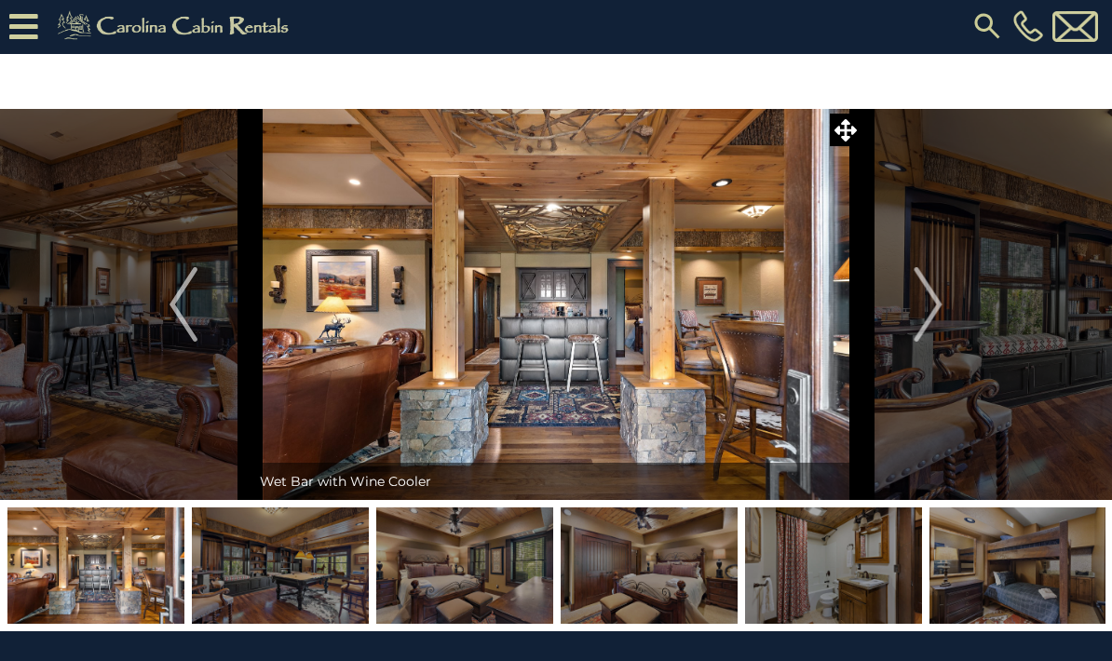
click at [933, 317] on img "Next" at bounding box center [928, 304] width 28 height 74
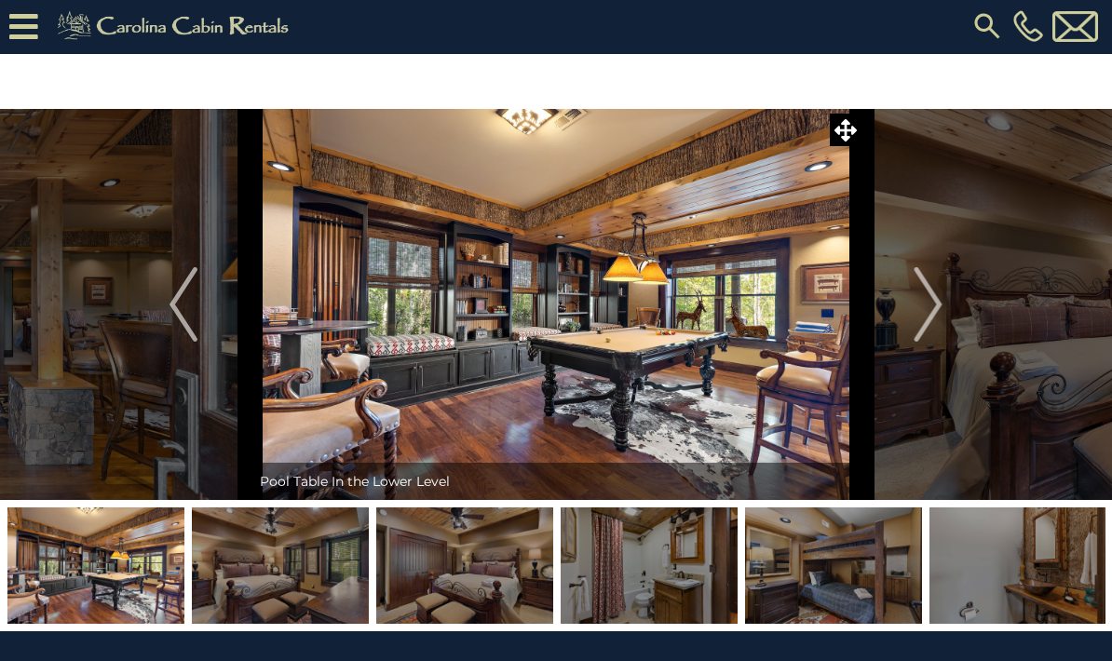
click at [916, 312] on img "Next" at bounding box center [928, 304] width 28 height 74
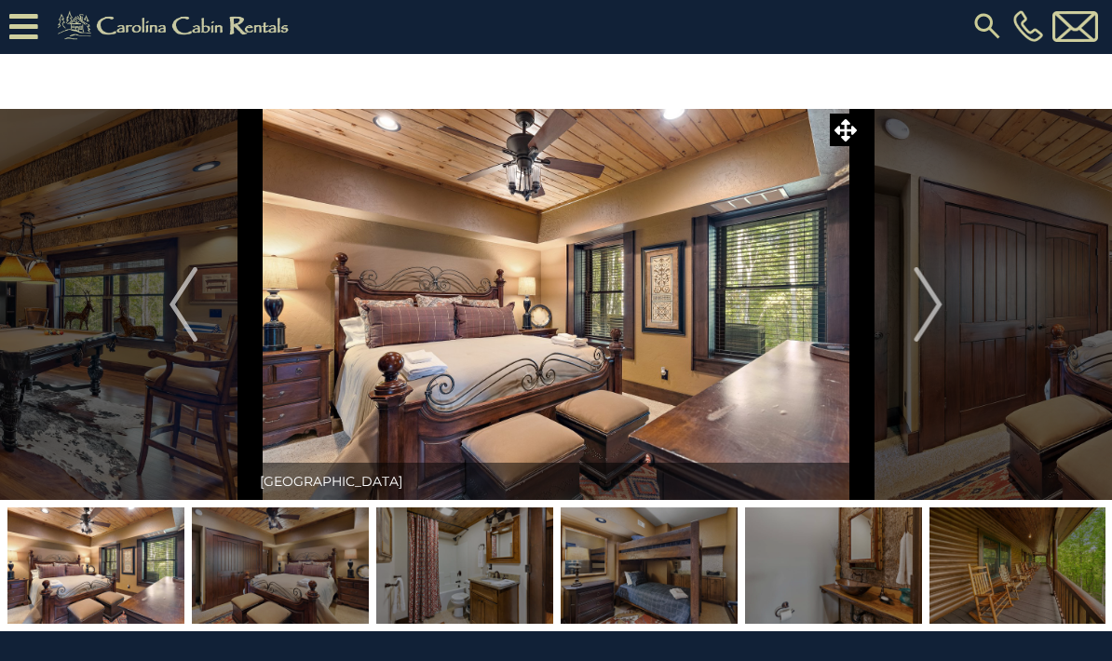
click at [918, 313] on img "Next" at bounding box center [928, 304] width 28 height 74
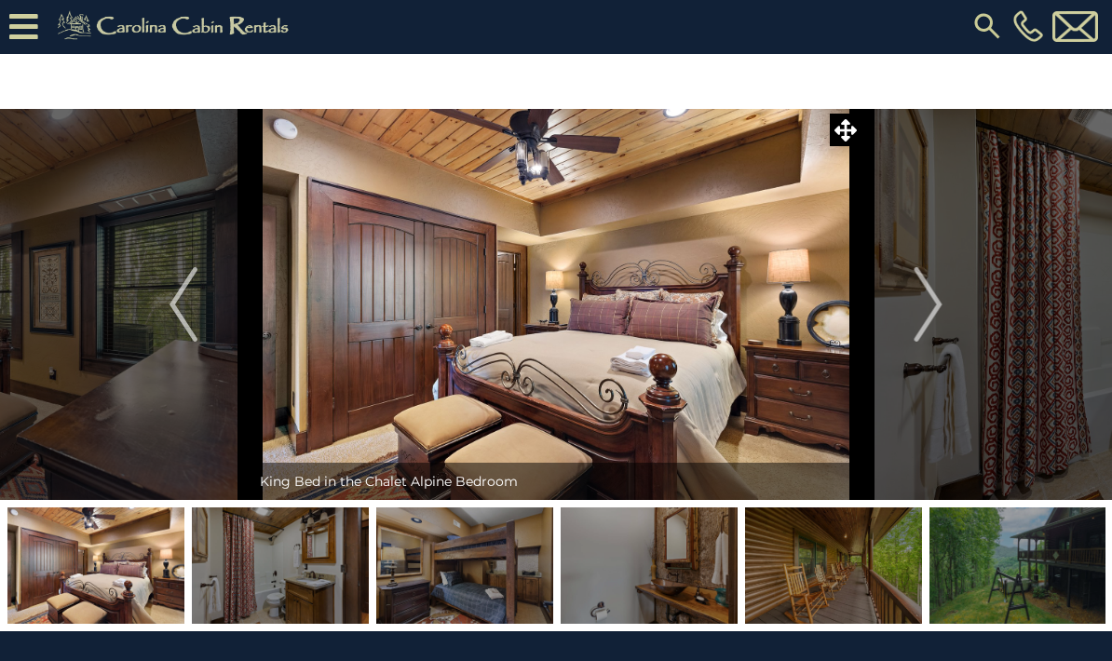
click at [918, 320] on img "Next" at bounding box center [928, 304] width 28 height 74
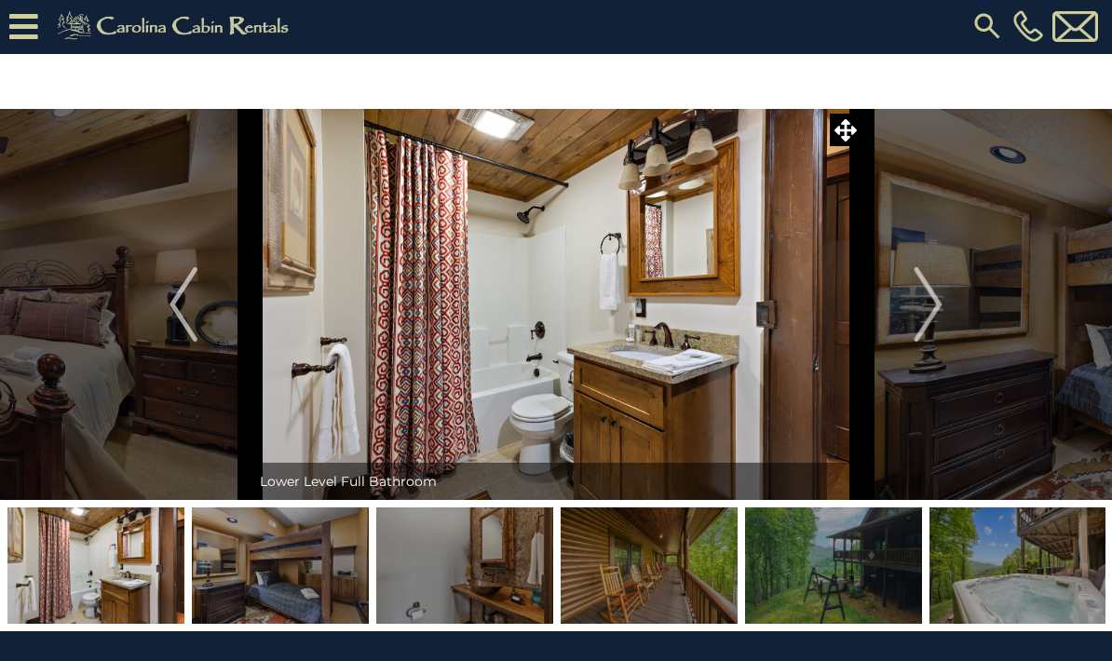
click at [912, 287] on button "Next" at bounding box center [928, 304] width 134 height 391
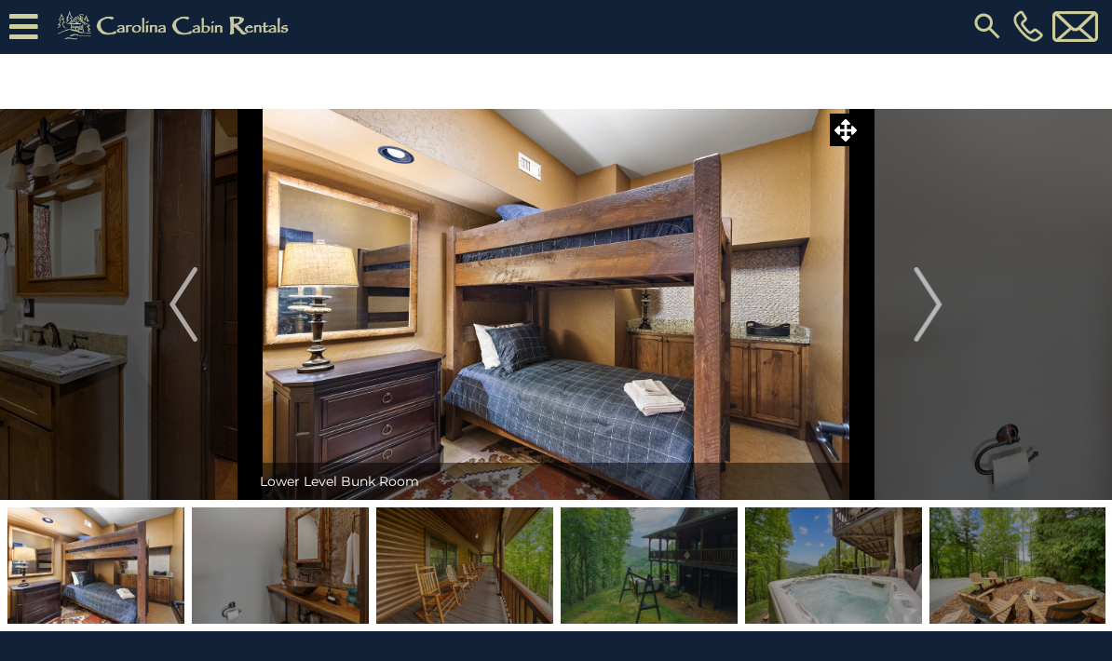
click at [924, 284] on img "Next" at bounding box center [928, 304] width 28 height 74
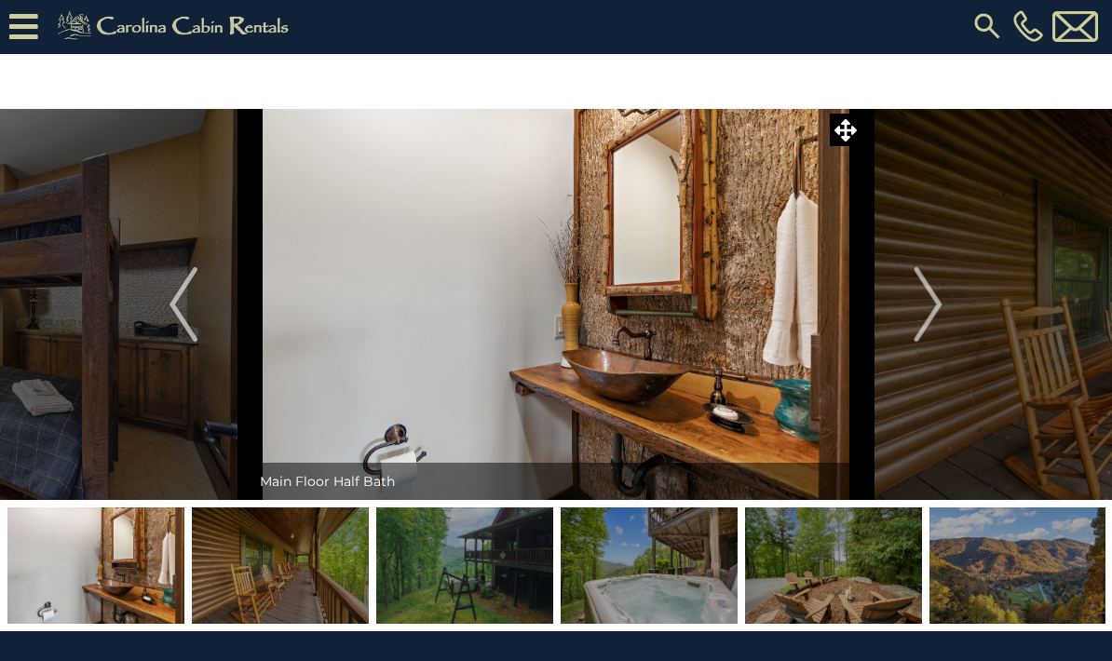
click at [907, 308] on button "Next" at bounding box center [928, 304] width 134 height 391
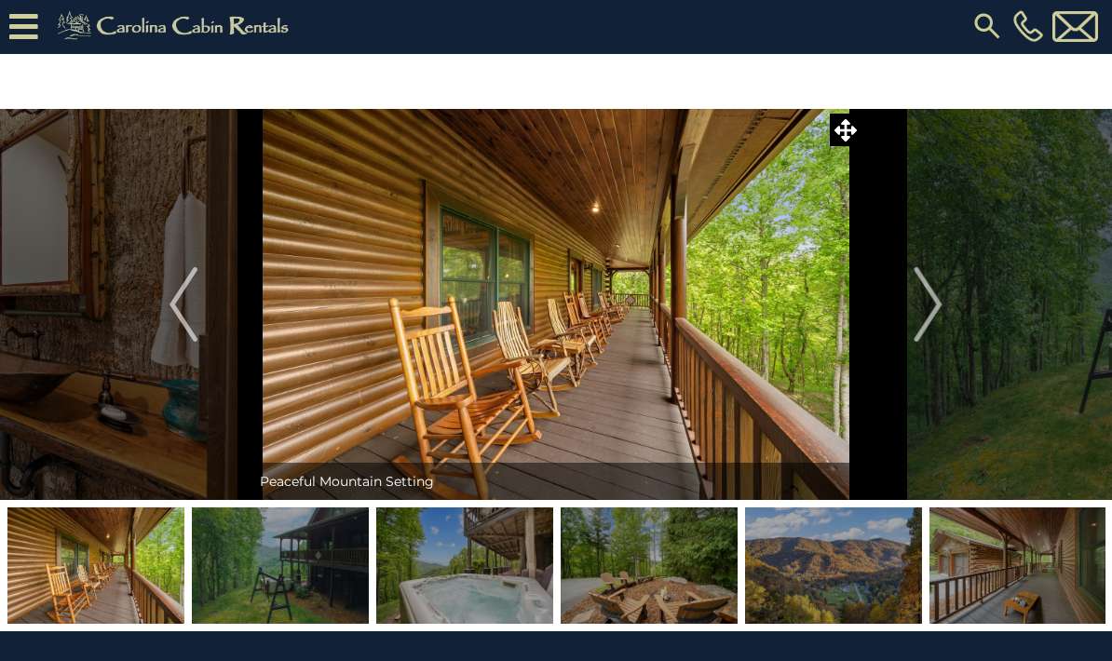
click at [918, 302] on img "Next" at bounding box center [928, 304] width 28 height 74
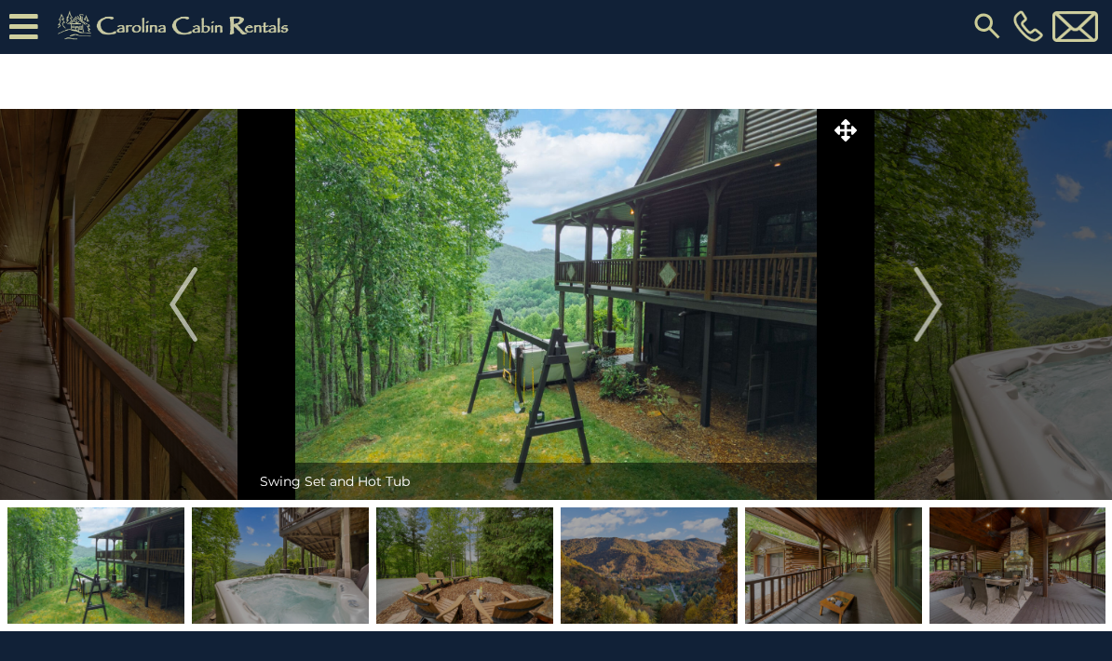
click at [917, 299] on img "Next" at bounding box center [928, 304] width 28 height 74
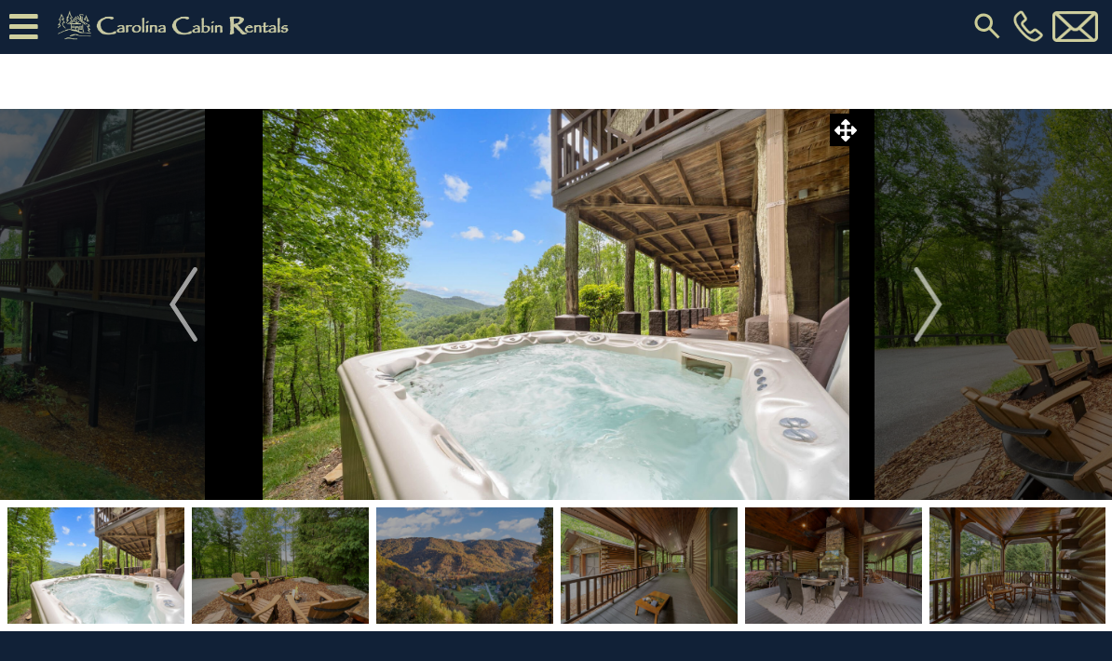
click at [922, 305] on img "Next" at bounding box center [928, 304] width 28 height 74
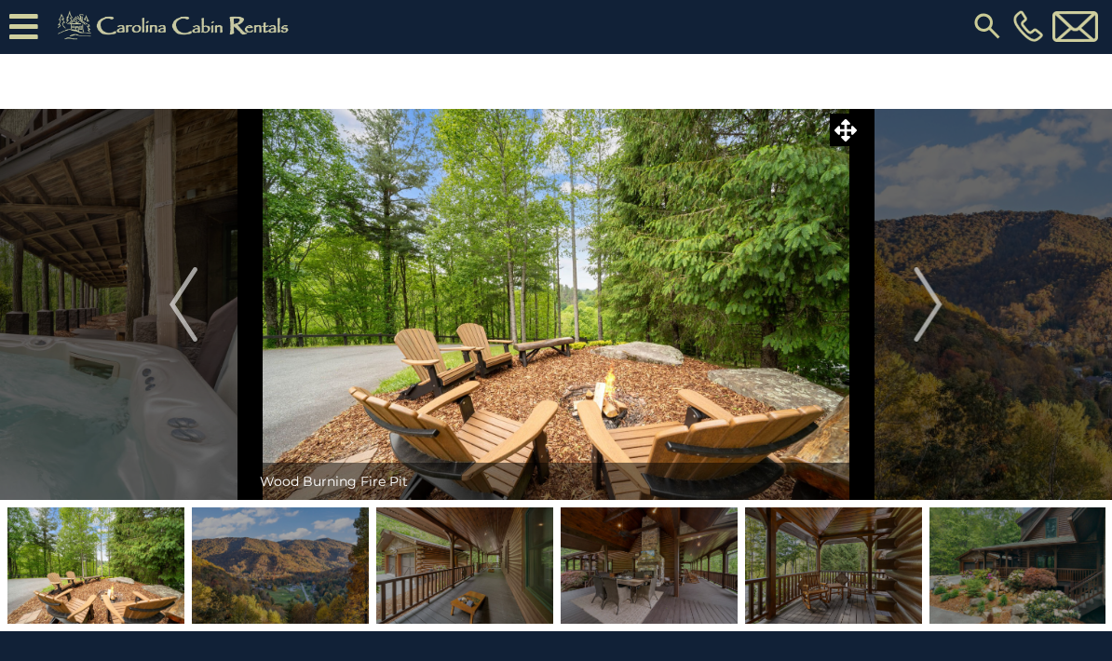
click at [924, 310] on img "Next" at bounding box center [928, 304] width 28 height 74
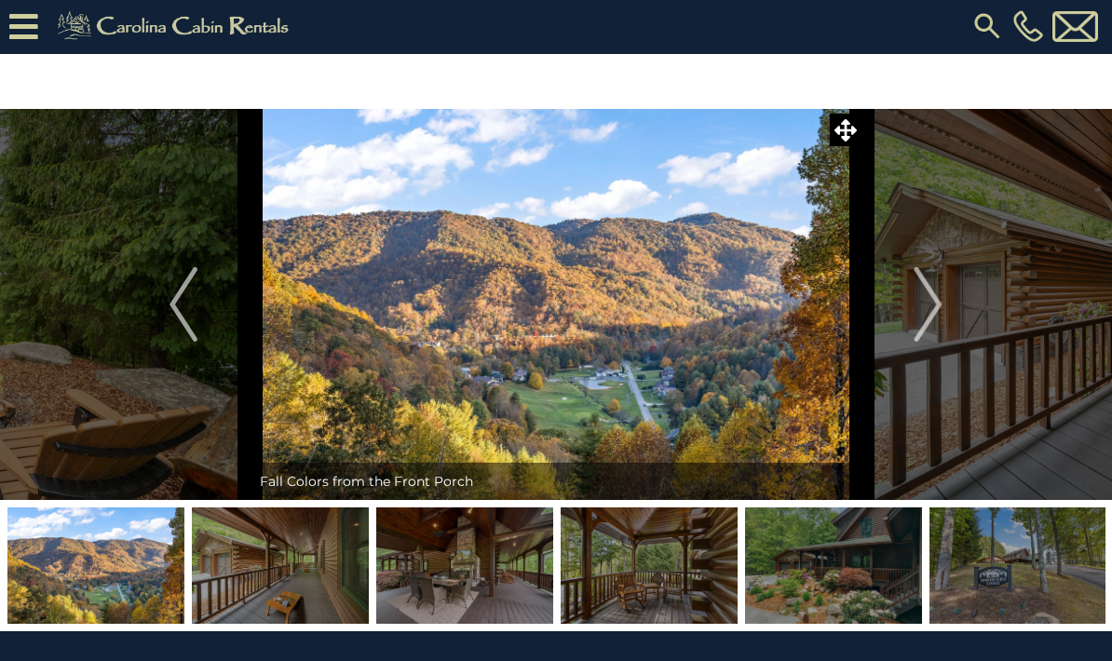
click at [926, 310] on img "Next" at bounding box center [928, 304] width 28 height 74
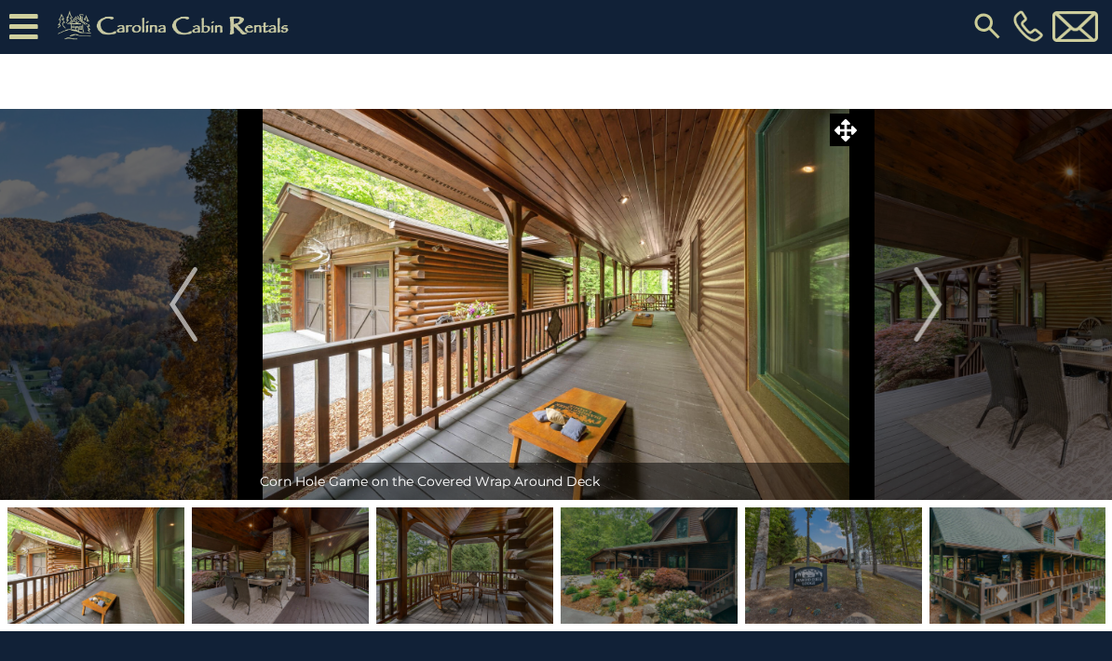
click at [937, 299] on img "Next" at bounding box center [928, 304] width 28 height 74
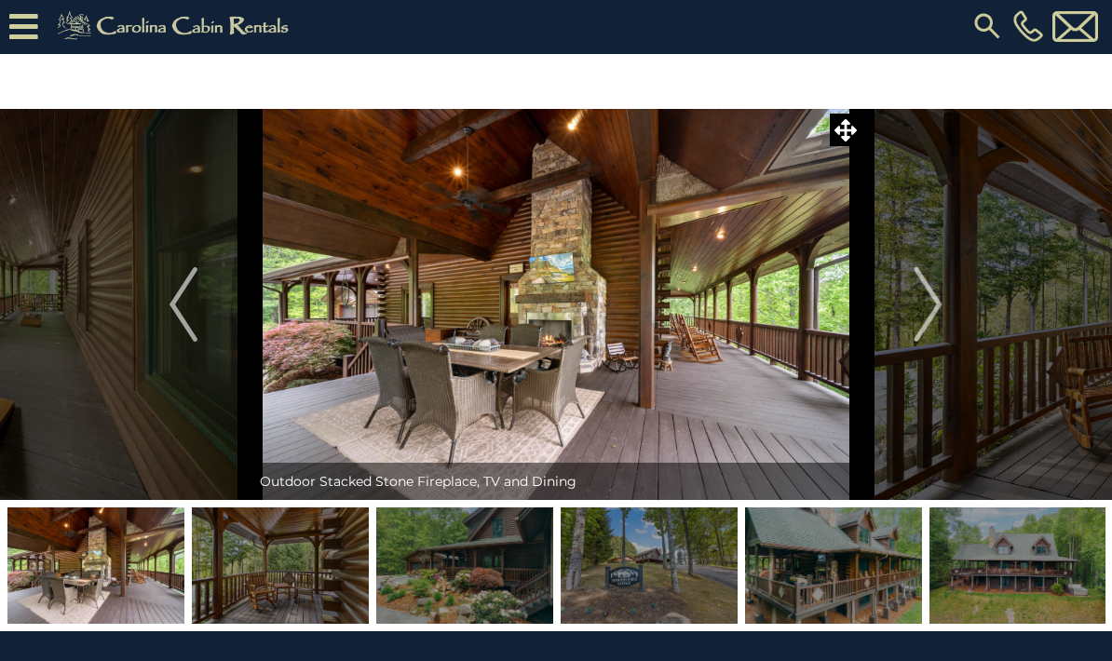
click at [938, 305] on img "Next" at bounding box center [928, 304] width 28 height 74
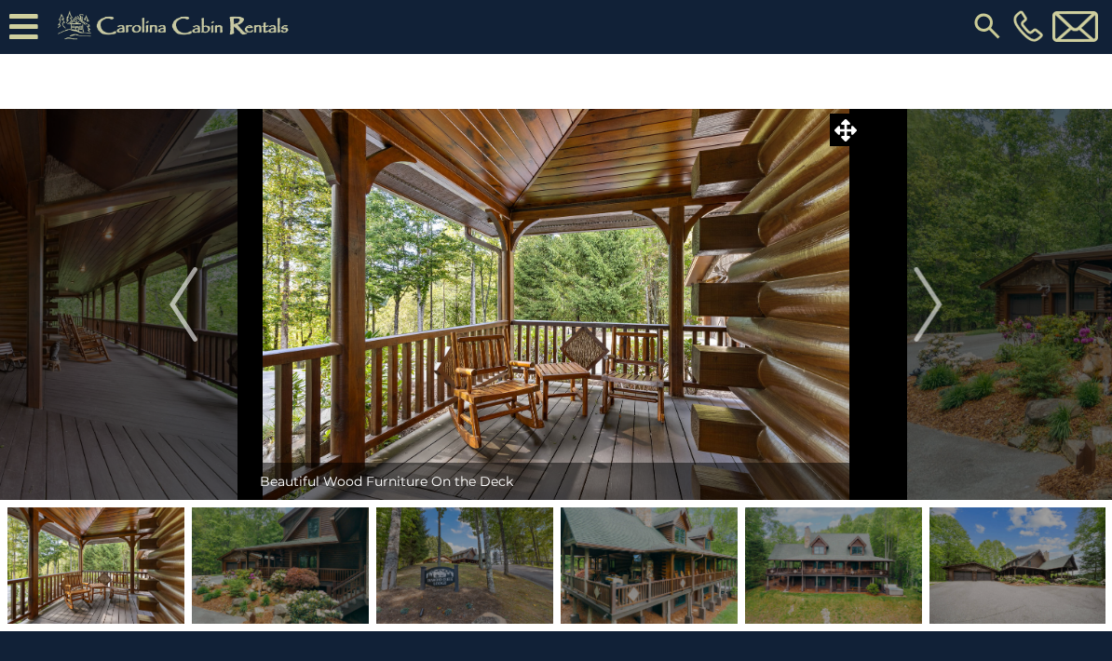
click at [920, 306] on img "Next" at bounding box center [928, 304] width 28 height 74
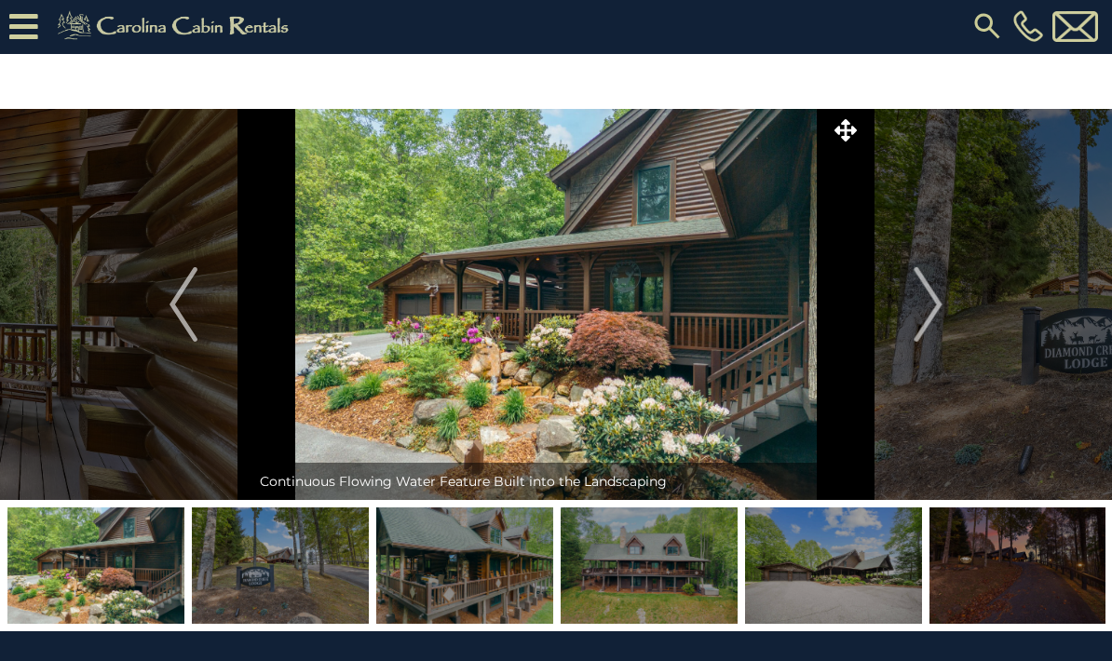
click at [906, 315] on button "Next" at bounding box center [928, 304] width 134 height 391
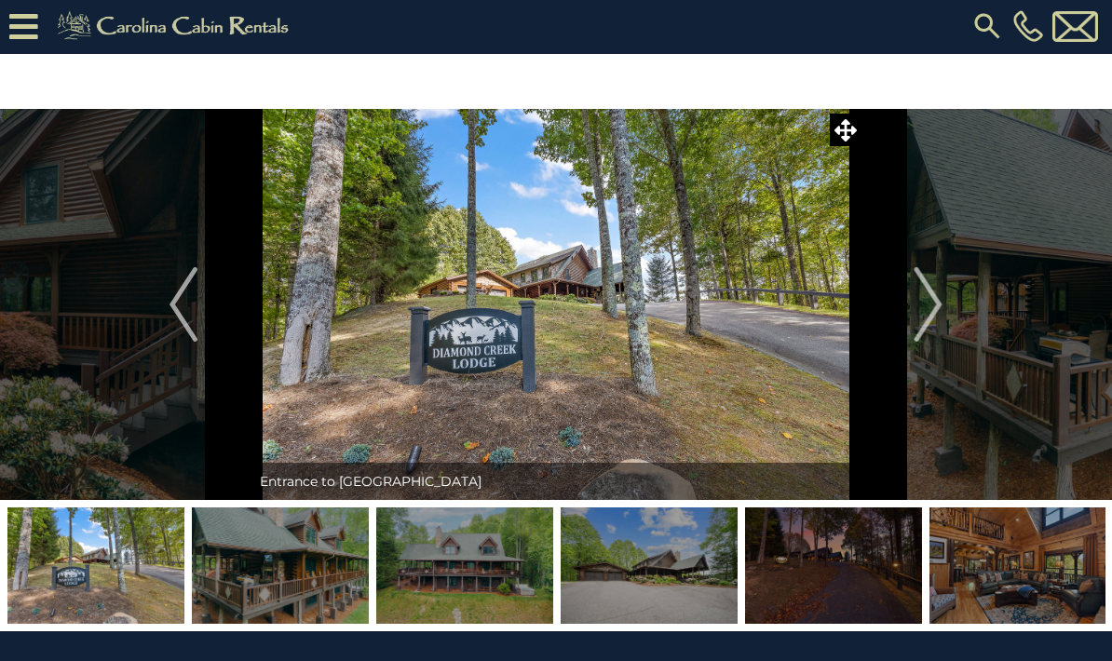
click at [929, 305] on img "Next" at bounding box center [928, 304] width 28 height 74
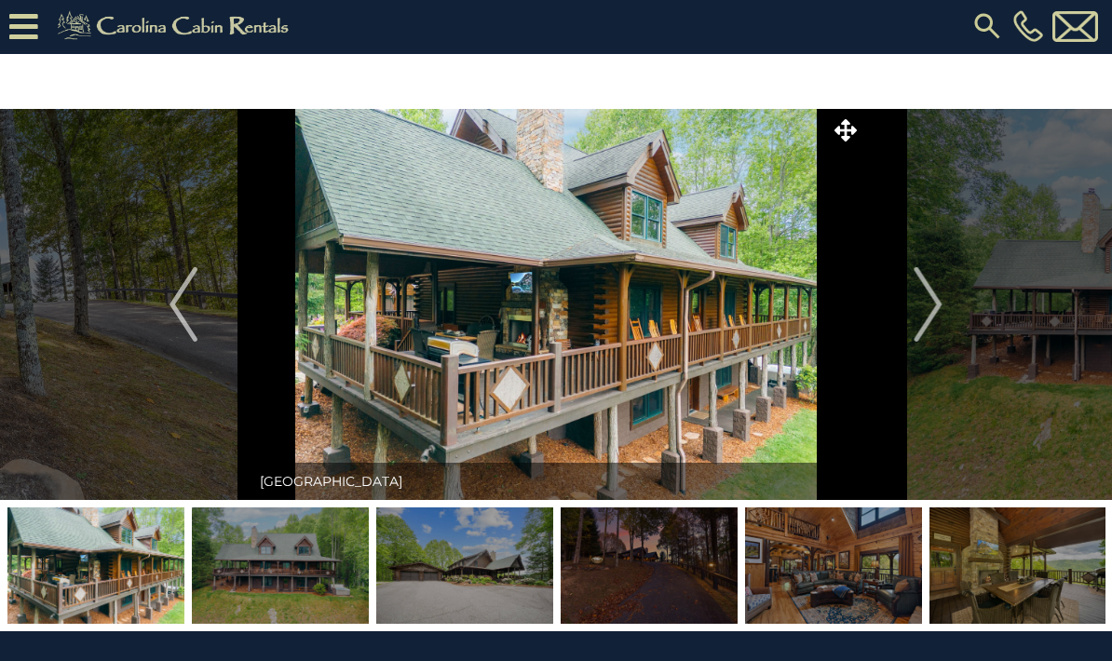
click at [916, 310] on img "Next" at bounding box center [928, 304] width 28 height 74
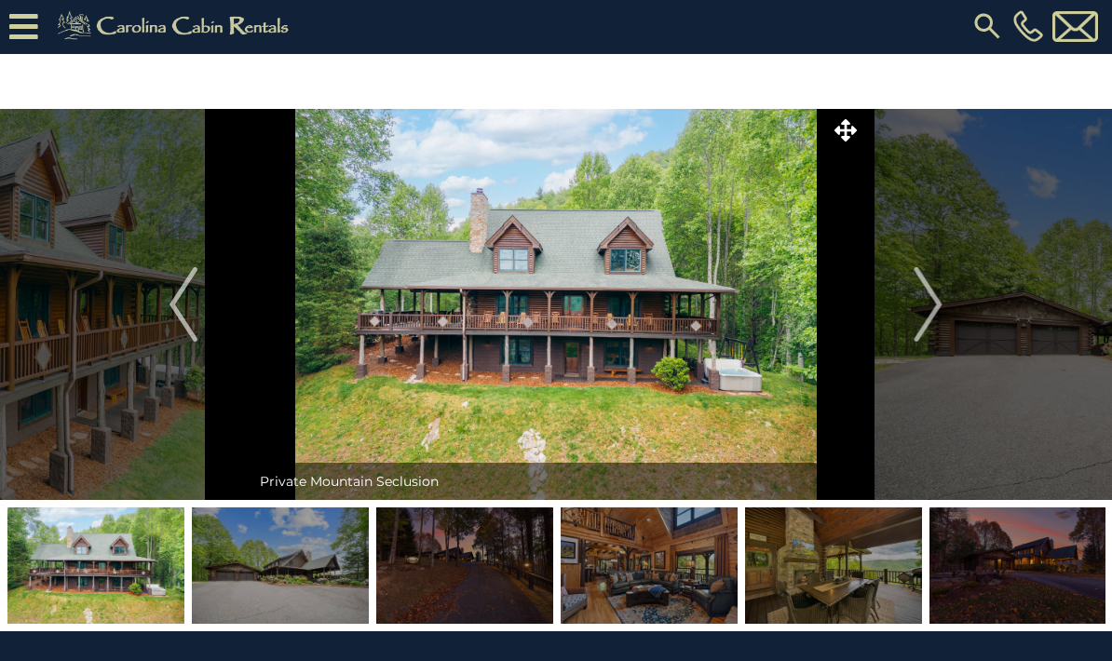
click at [867, 277] on button "Next" at bounding box center [928, 304] width 134 height 391
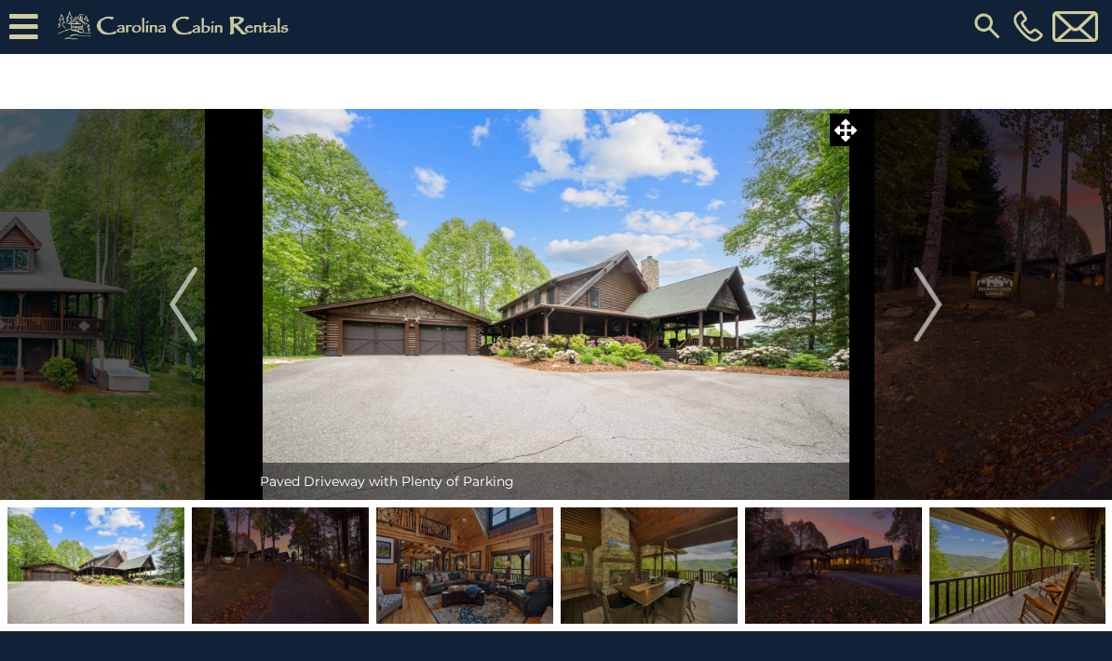
click at [894, 280] on button "Next" at bounding box center [928, 304] width 134 height 391
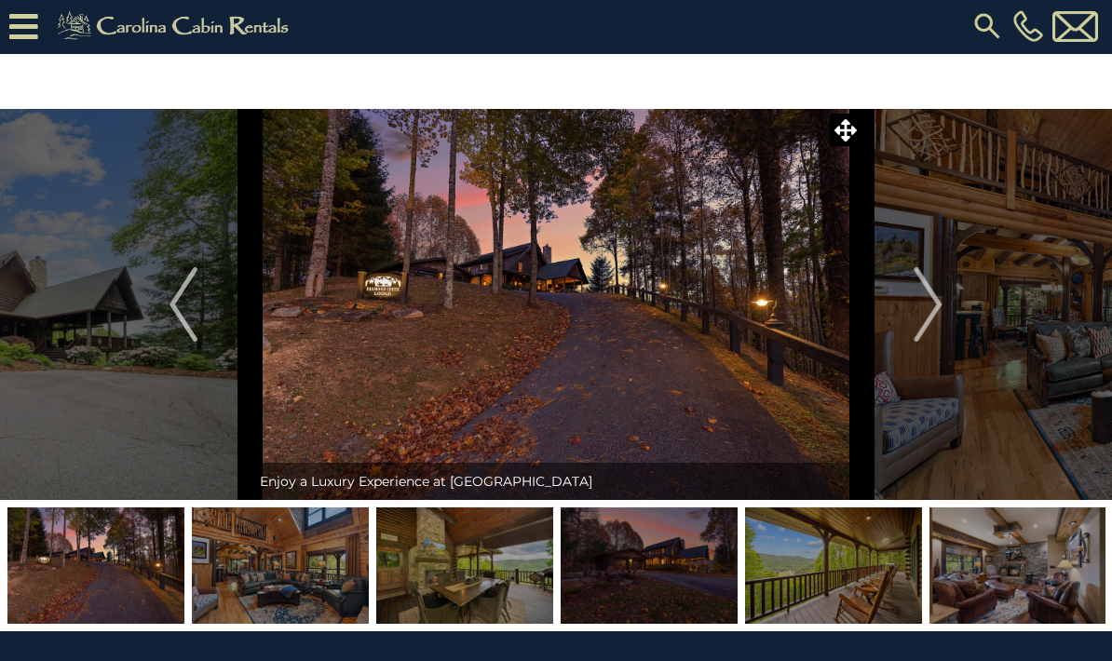
click at [168, 290] on button "Previous" at bounding box center [183, 304] width 134 height 391
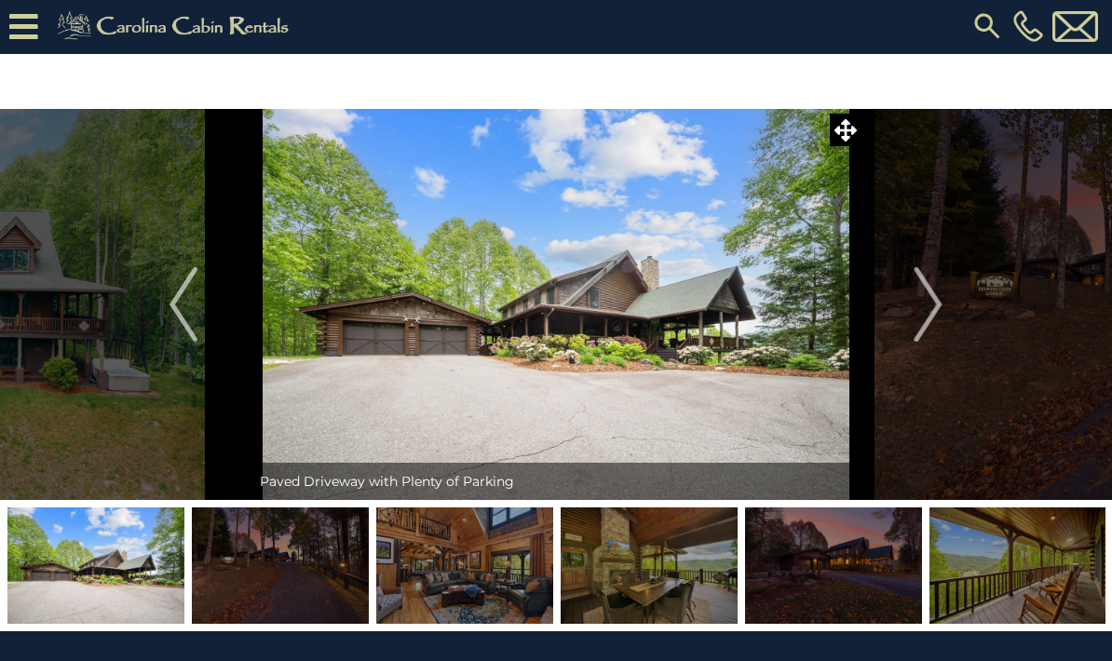
click at [919, 339] on img "Next" at bounding box center [928, 304] width 28 height 74
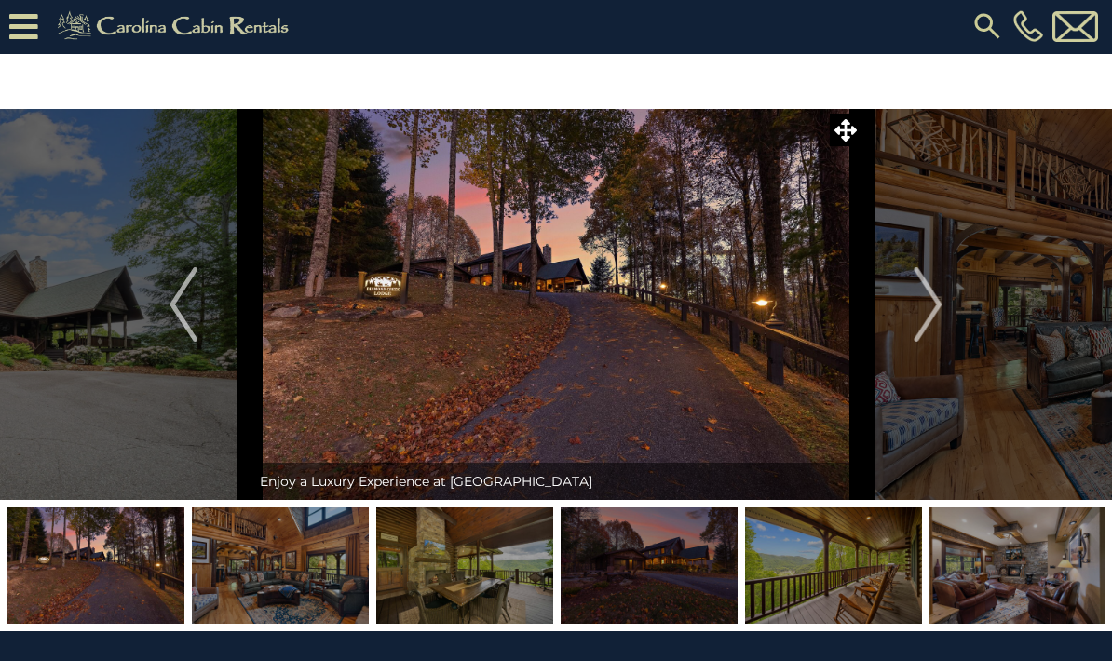
click at [918, 279] on img "Next" at bounding box center [928, 304] width 28 height 74
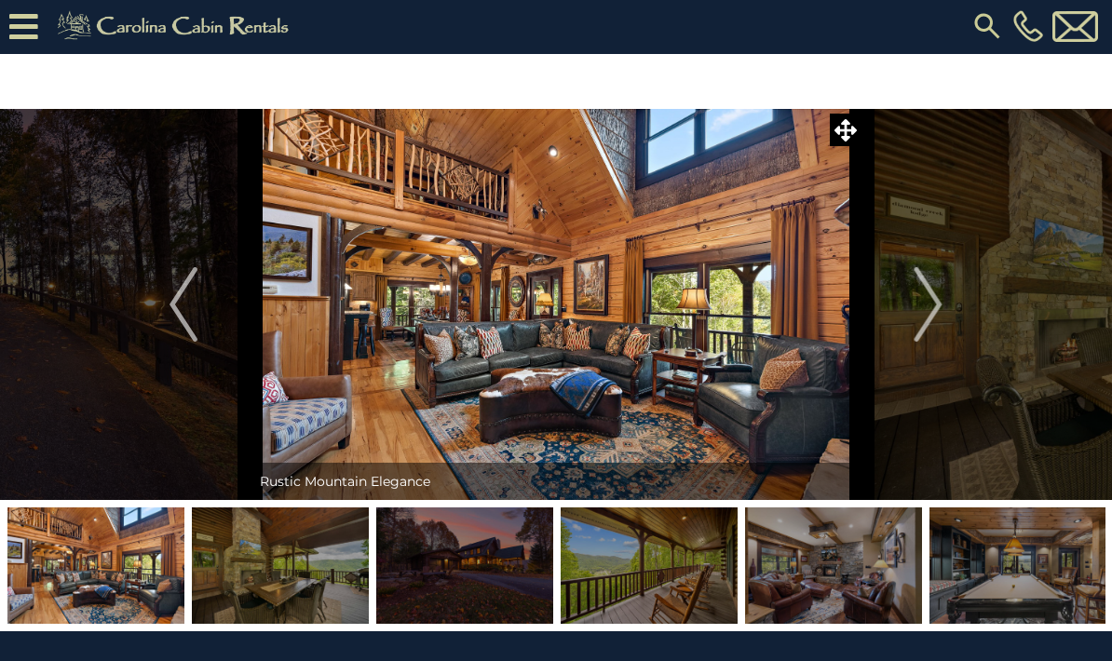
click at [896, 293] on button "Next" at bounding box center [928, 304] width 134 height 391
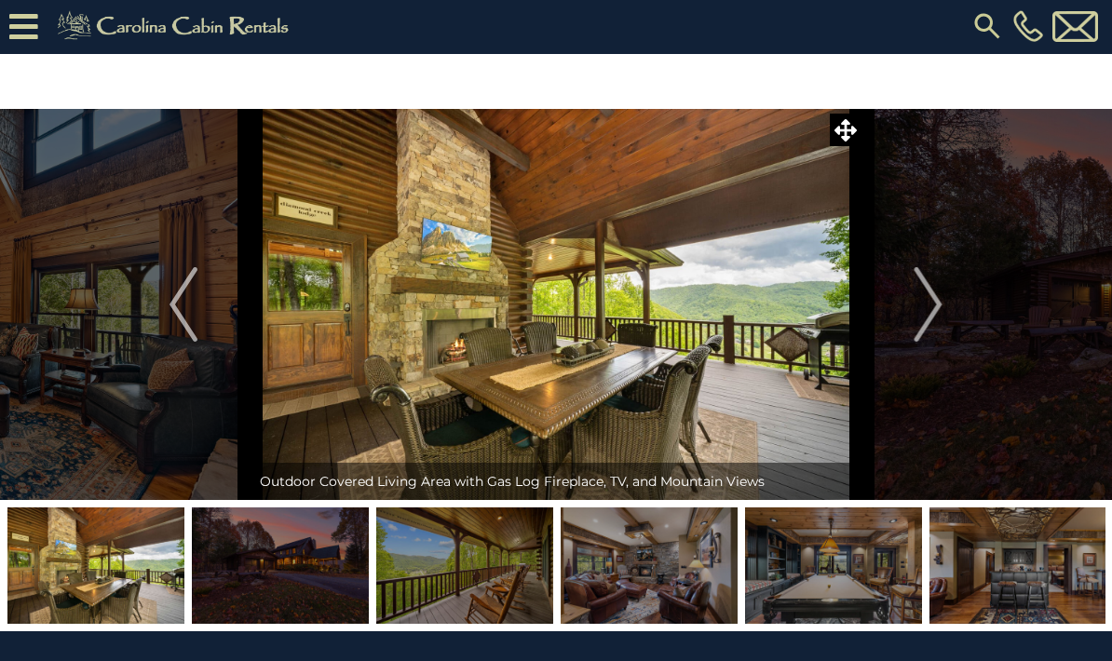
click at [896, 284] on button "Next" at bounding box center [928, 304] width 134 height 391
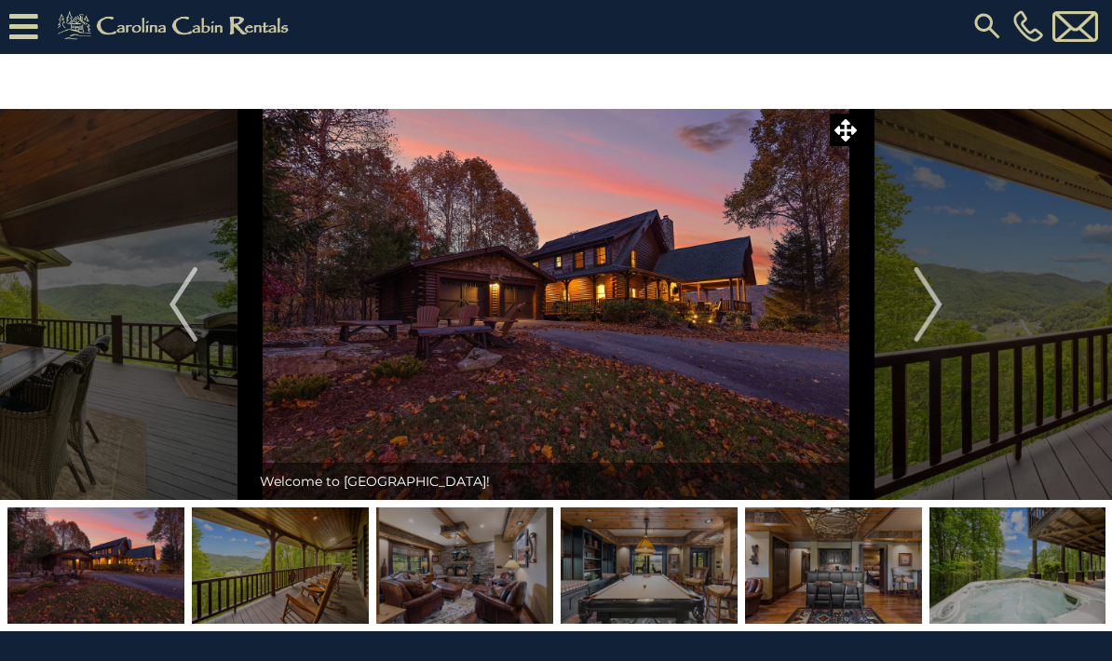
click at [894, 291] on button "Next" at bounding box center [928, 304] width 134 height 391
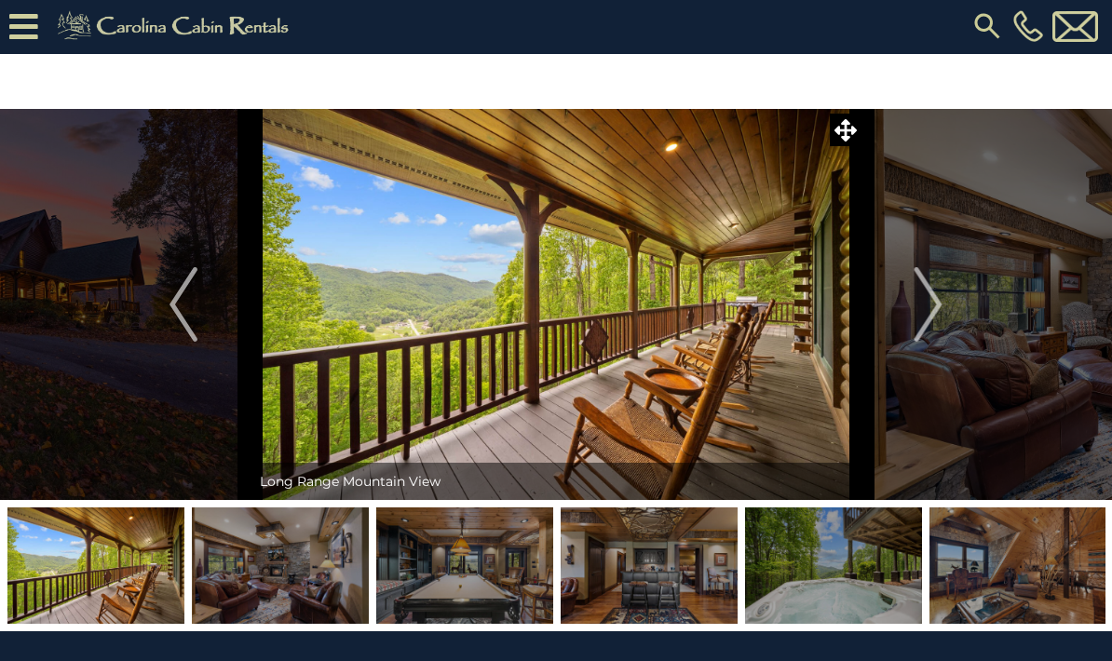
scroll to position [0, 0]
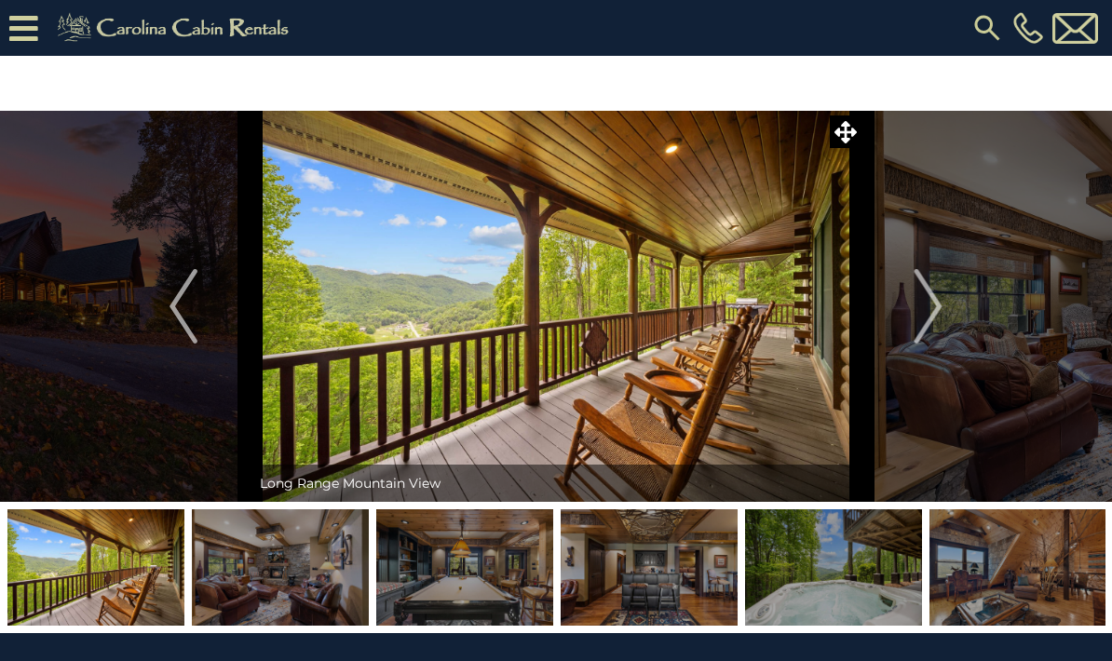
click at [907, 296] on button "Next" at bounding box center [928, 306] width 134 height 391
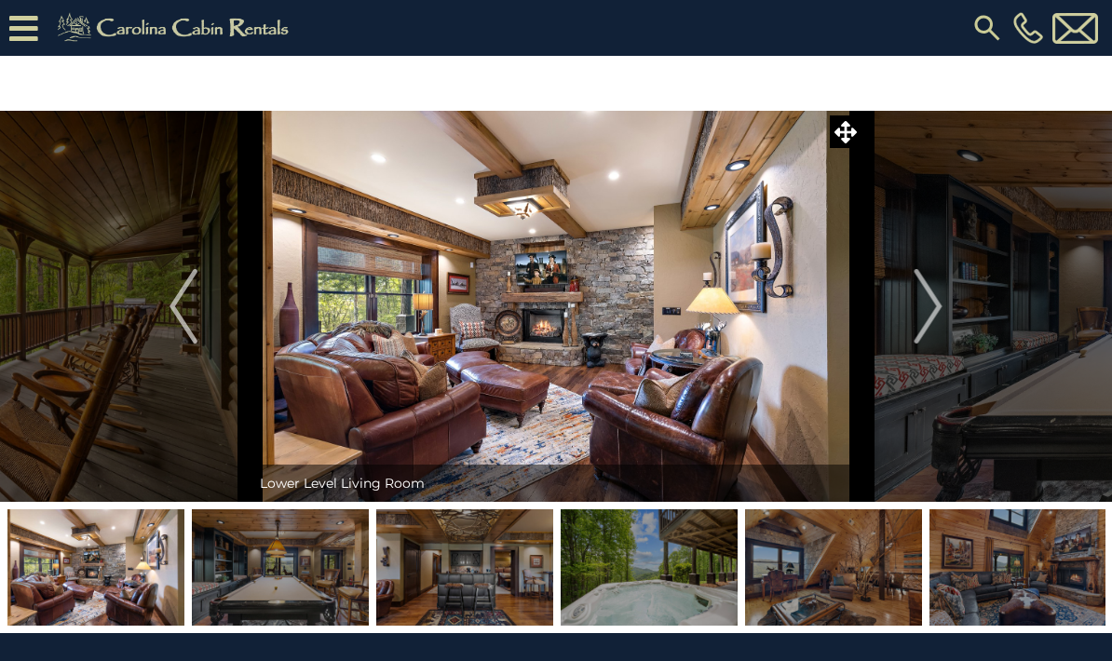
click at [905, 301] on button "Next" at bounding box center [928, 306] width 134 height 391
